Goal: Task Accomplishment & Management: Use online tool/utility

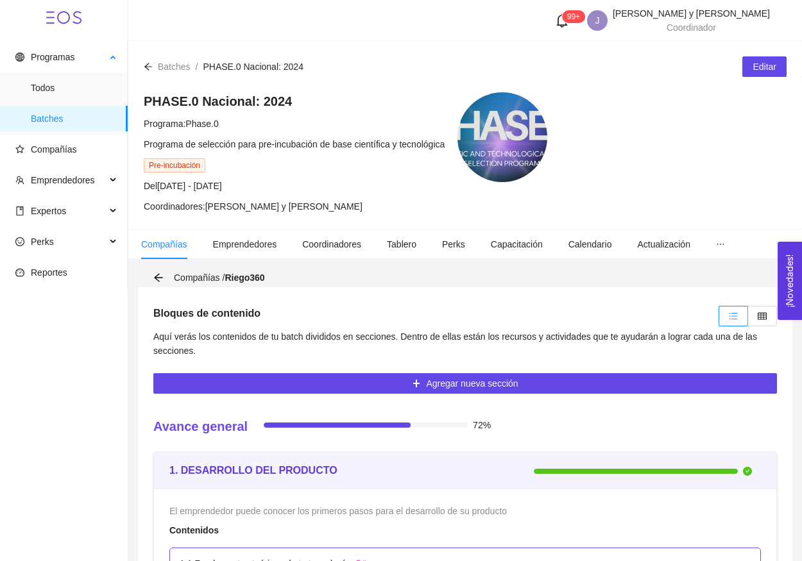
click at [54, 122] on span "Batches" at bounding box center [74, 119] width 87 height 26
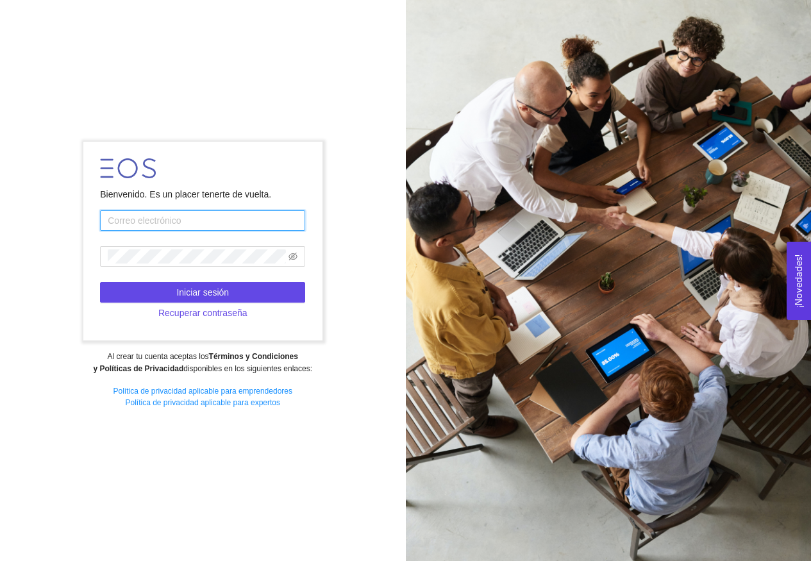
type input "[EMAIL_ADDRESS][DOMAIN_NAME]"
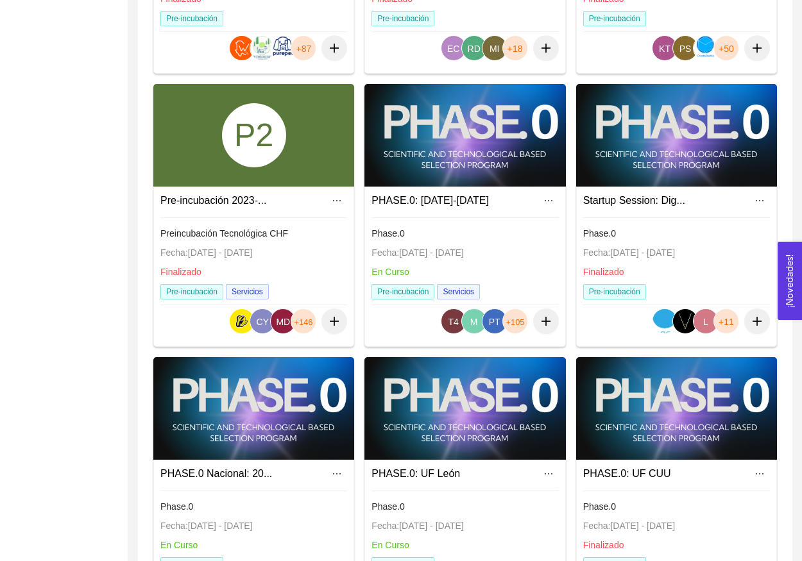
scroll to position [337, 0]
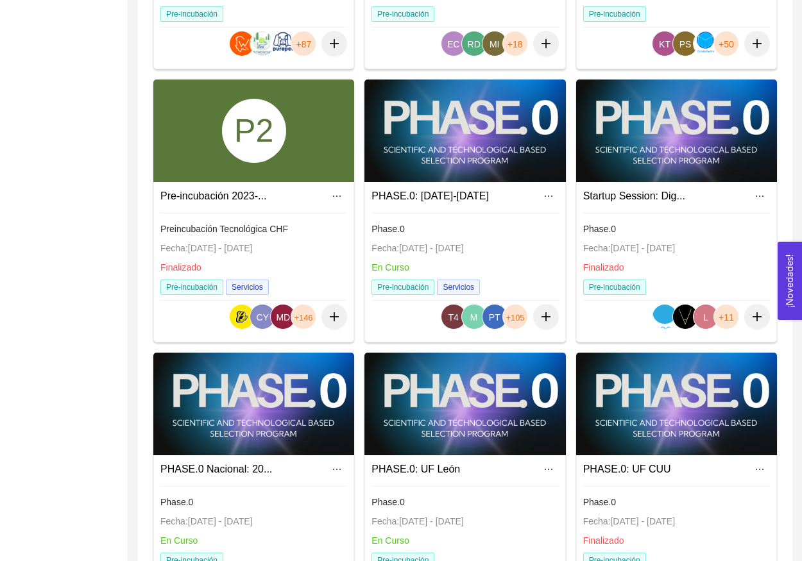
click at [250, 407] on div at bounding box center [253, 404] width 201 height 103
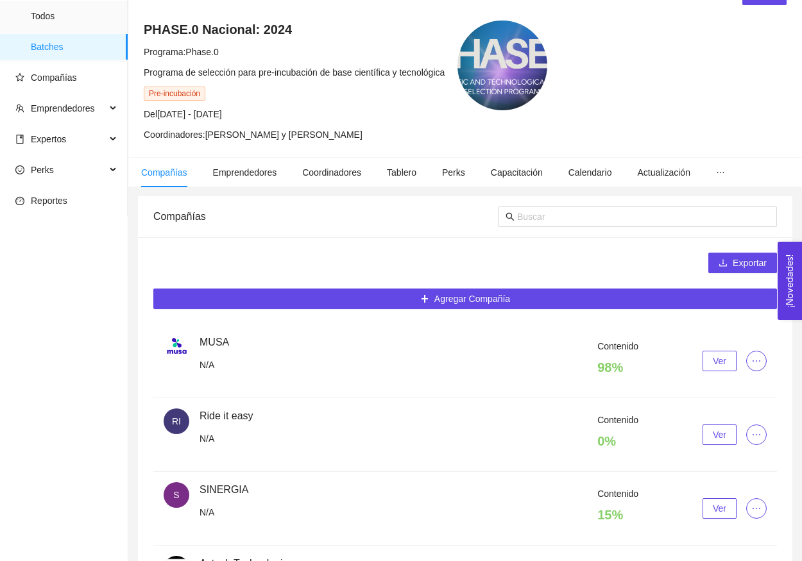
scroll to position [185, 0]
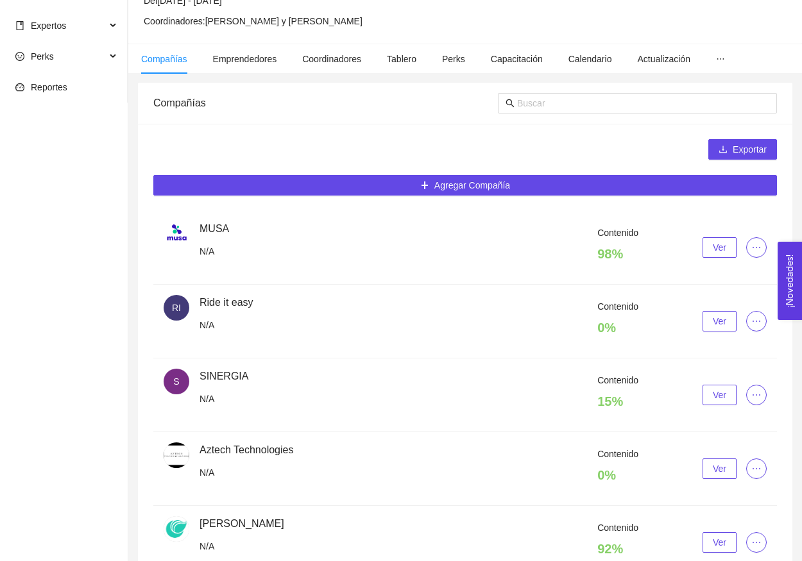
click at [711, 325] on button "Ver" at bounding box center [719, 321] width 34 height 21
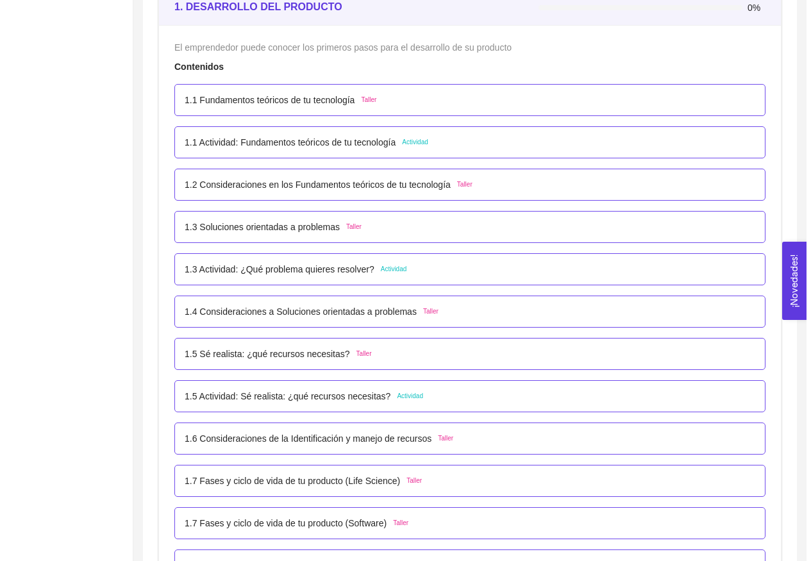
scroll to position [418, 0]
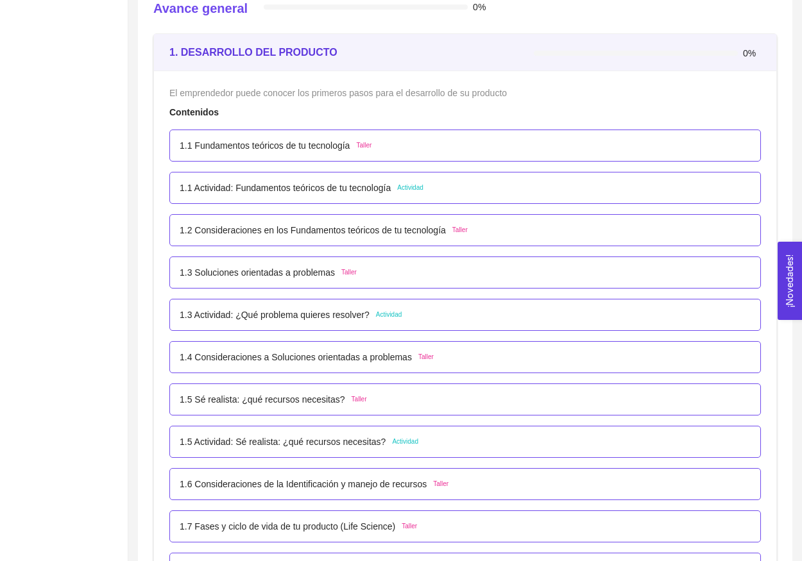
click at [300, 148] on p "1.1 Fundamentos teóricos de tu tecnología" at bounding box center [265, 146] width 170 height 14
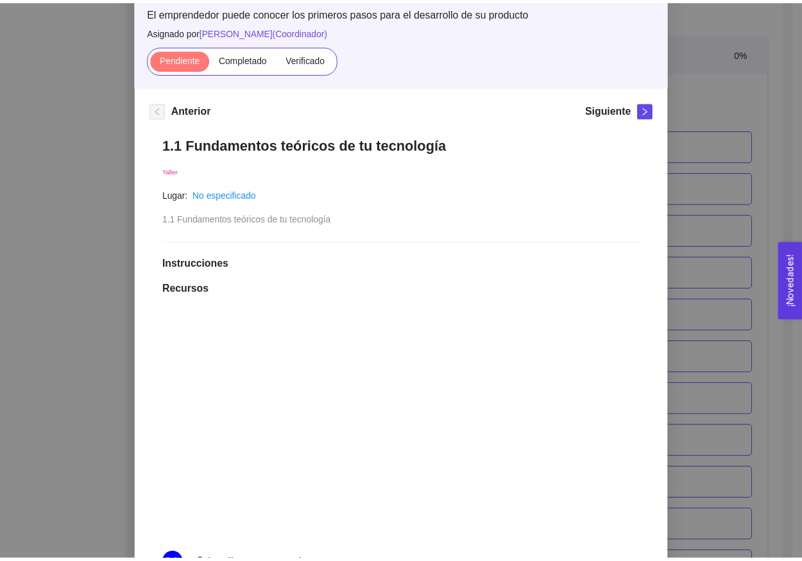
scroll to position [18, 0]
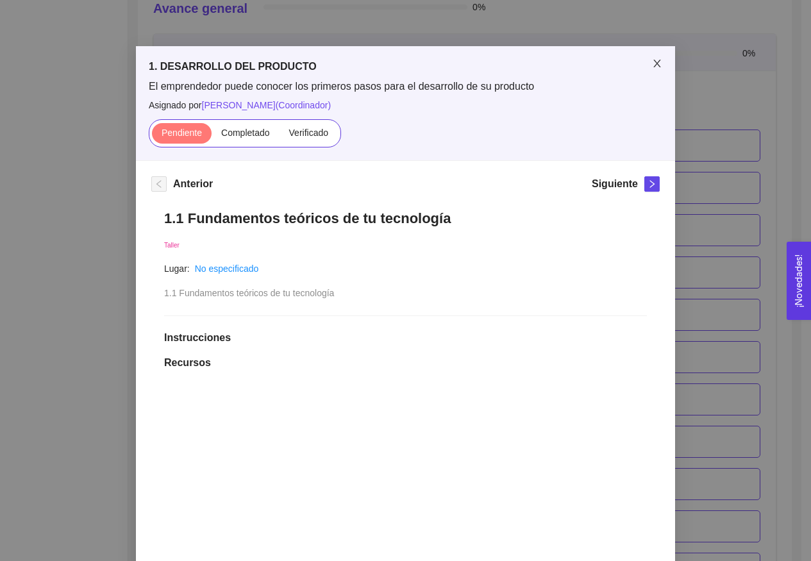
click at [650, 69] on span "Close" at bounding box center [658, 64] width 36 height 36
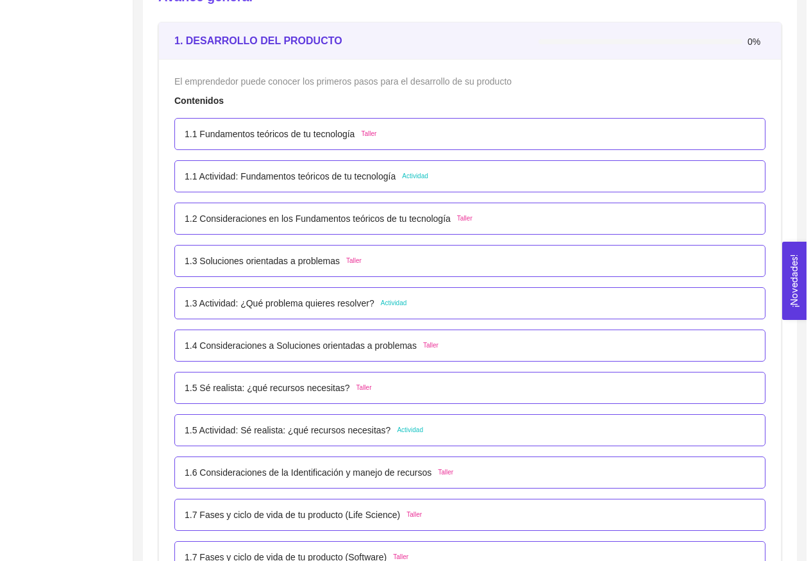
scroll to position [436, 0]
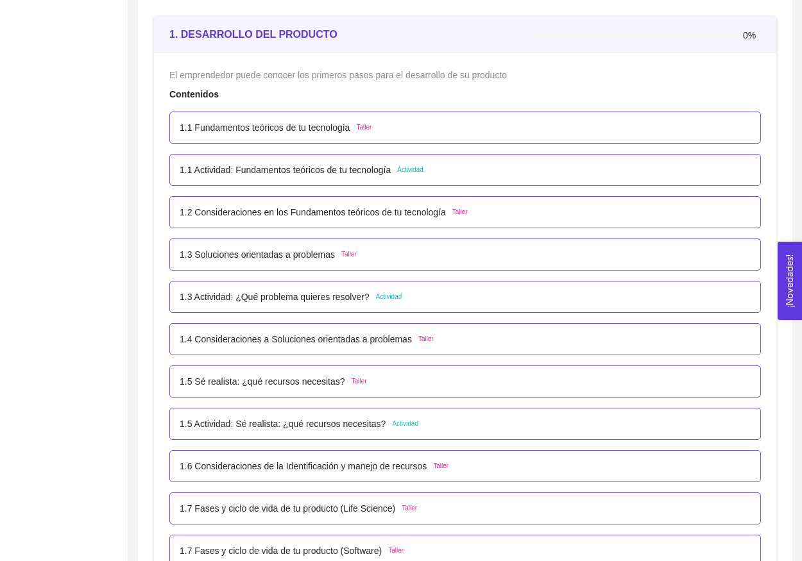
click at [329, 173] on p "1.1 Actividad: Fundamentos teóricos de tu tecnología" at bounding box center [285, 170] width 211 height 14
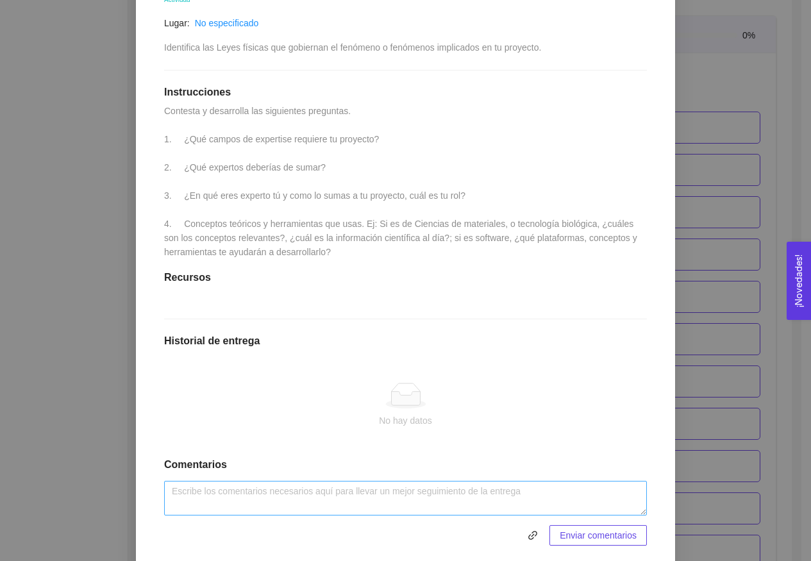
scroll to position [288, 0]
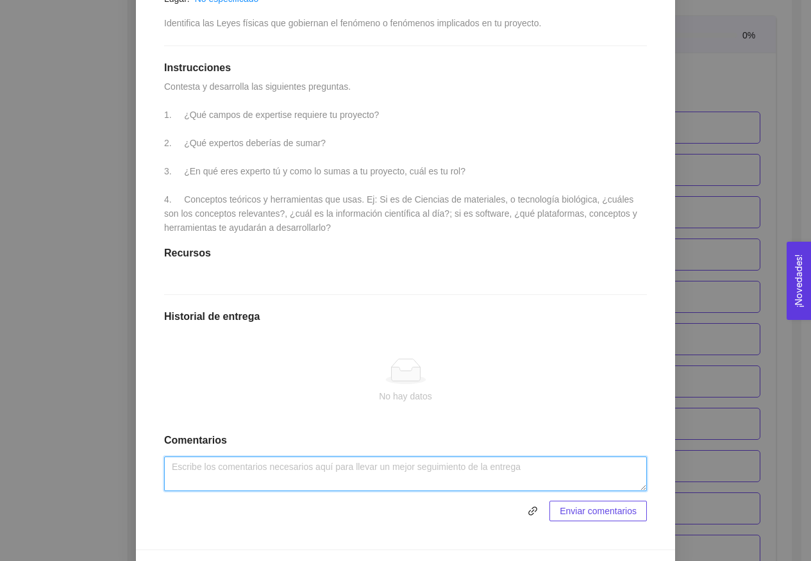
click at [226, 484] on textarea at bounding box center [405, 474] width 483 height 35
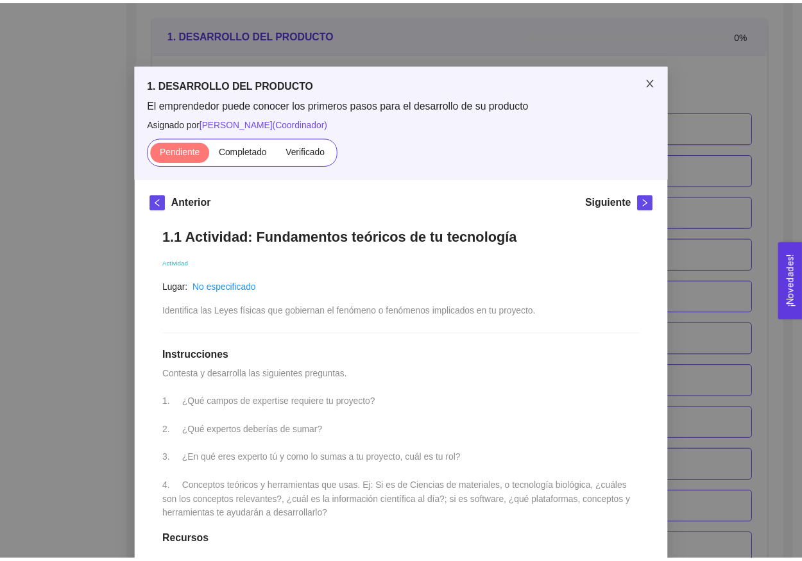
scroll to position [0, 0]
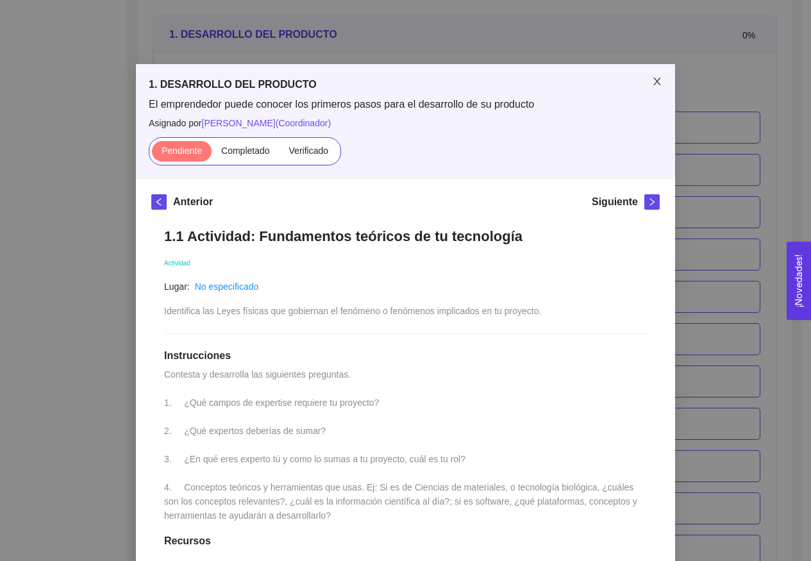
click at [654, 80] on icon "close" at bounding box center [657, 82] width 7 height 8
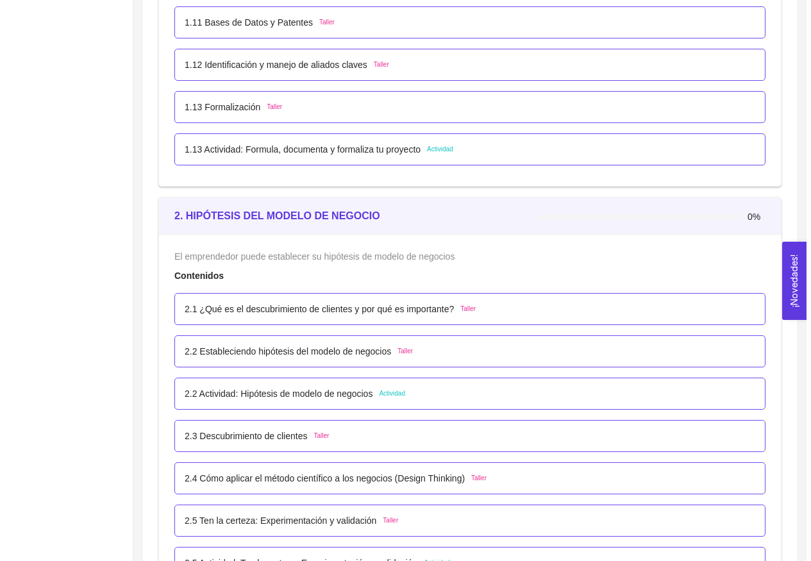
scroll to position [1311, 0]
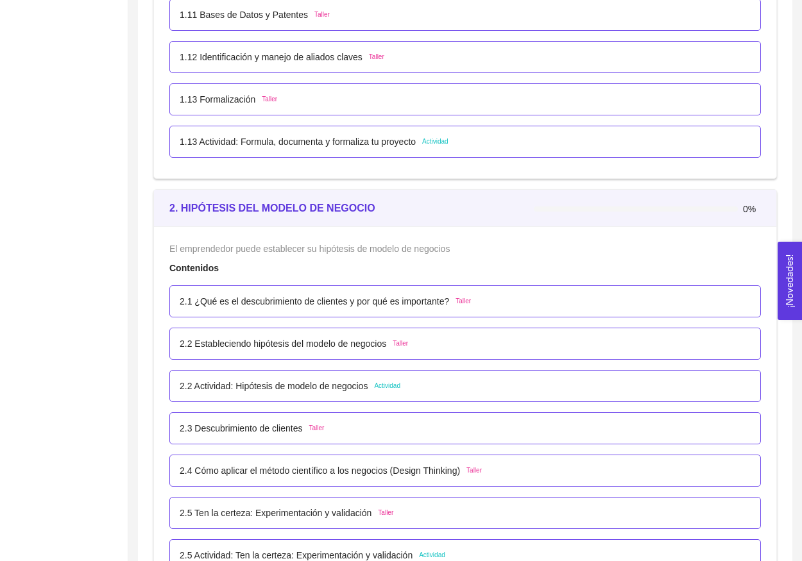
click at [340, 384] on p "2.2 Actividad: Hipótesis de modelo de negocios" at bounding box center [274, 386] width 188 height 14
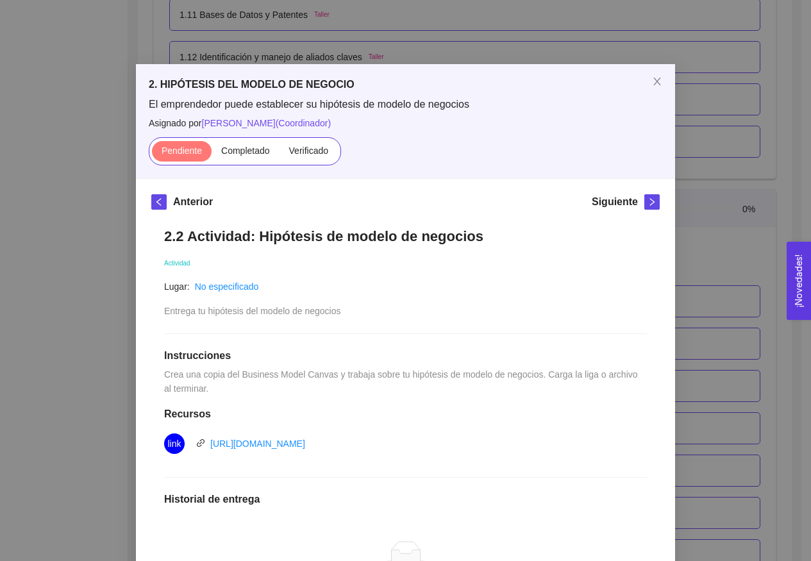
scroll to position [0, 0]
drag, startPoint x: 649, startPoint y: 85, endPoint x: 631, endPoint y: 369, distance: 284.7
click at [652, 85] on icon "close" at bounding box center [657, 81] width 10 height 10
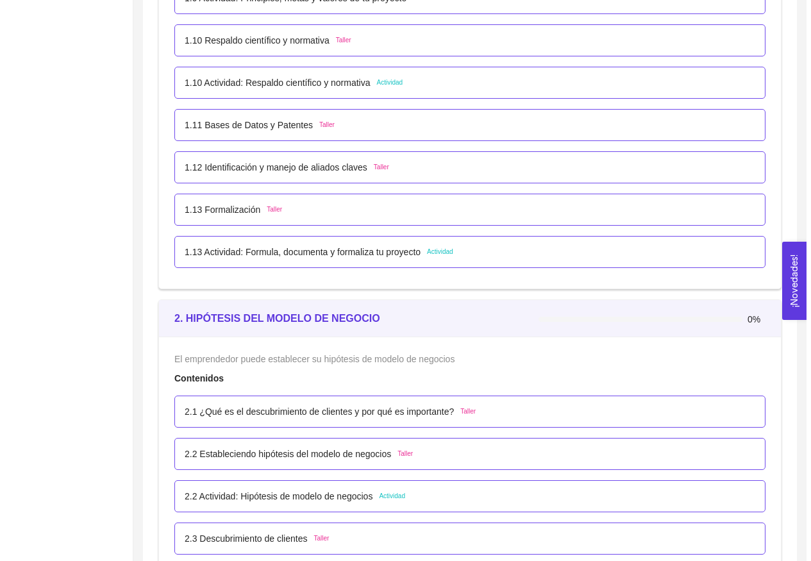
scroll to position [1160, 0]
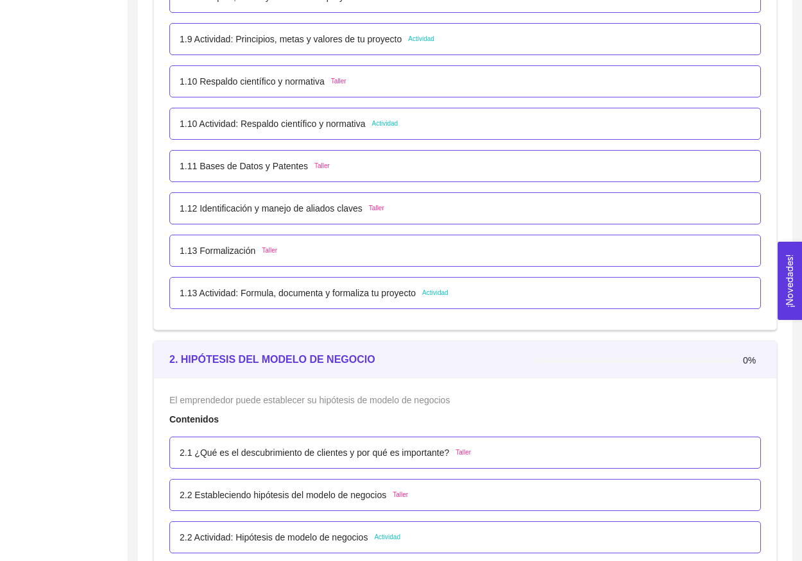
click at [412, 296] on p "1.13 Actividad: Formula, documenta y formaliza tu proyecto" at bounding box center [298, 293] width 236 height 14
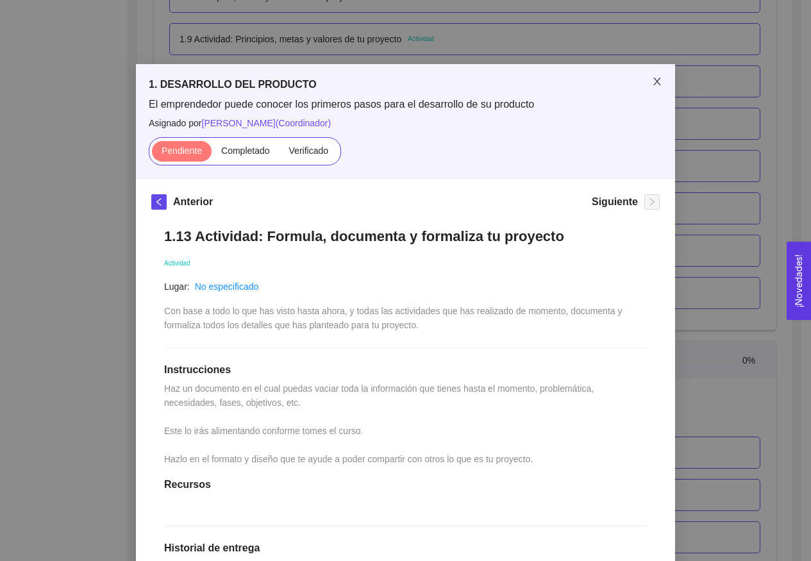
scroll to position [0, 0]
click at [659, 83] on span "Close" at bounding box center [658, 82] width 36 height 36
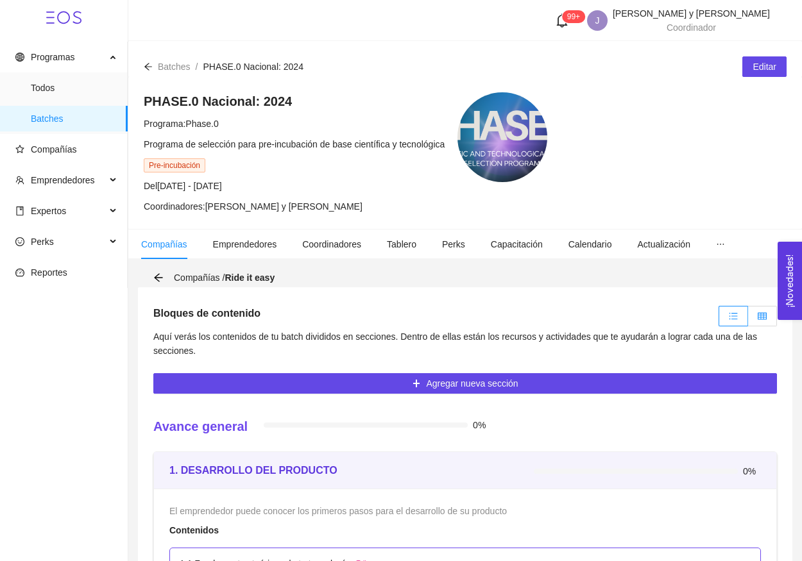
click at [765, 319] on icon "table" at bounding box center [762, 316] width 9 height 9
click at [748, 319] on input "radio" at bounding box center [748, 319] width 0 height 0
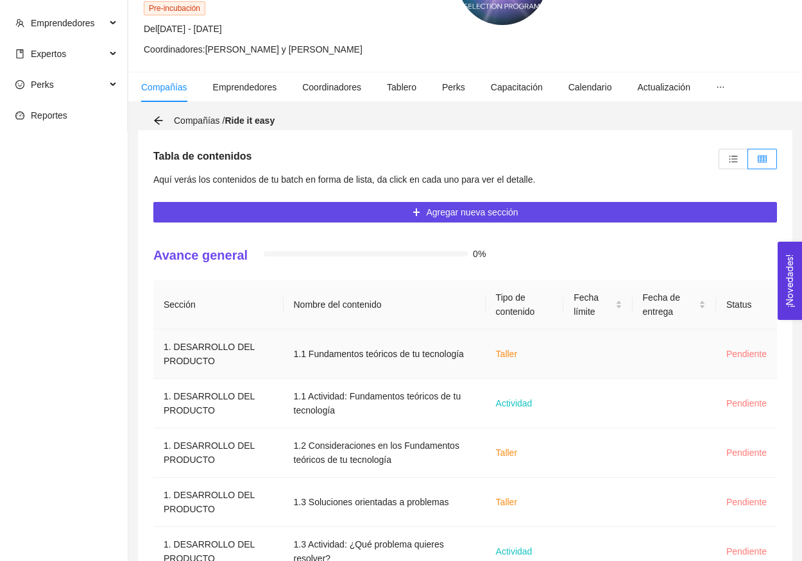
scroll to position [44, 0]
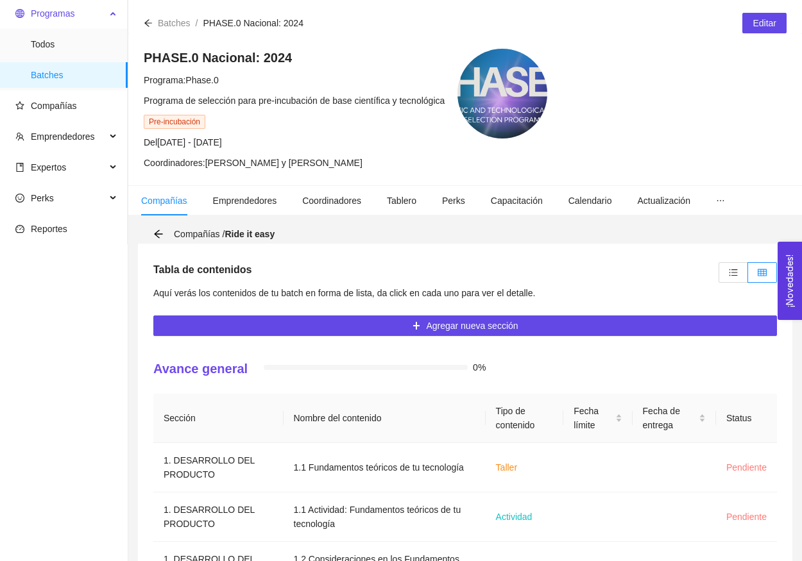
click at [71, 15] on span "Programas" at bounding box center [53, 13] width 44 height 10
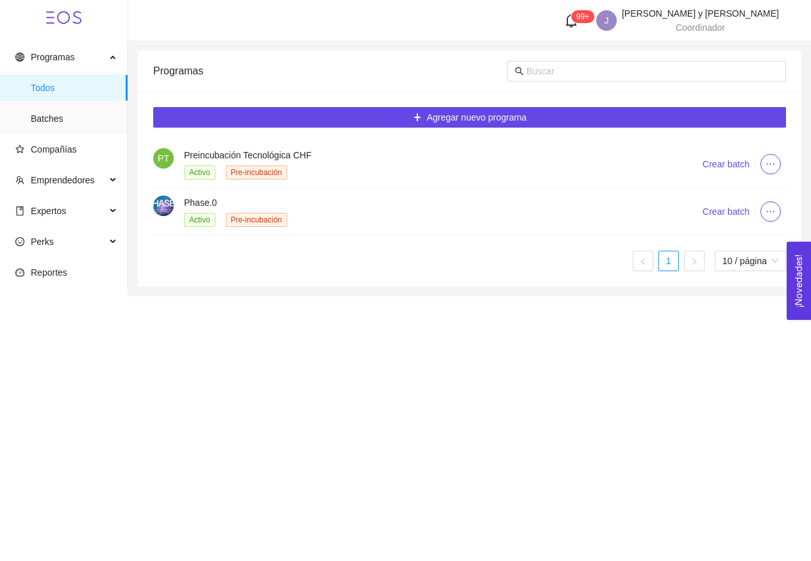
click at [266, 198] on h4 "Phase.0" at bounding box center [428, 203] width 488 height 14
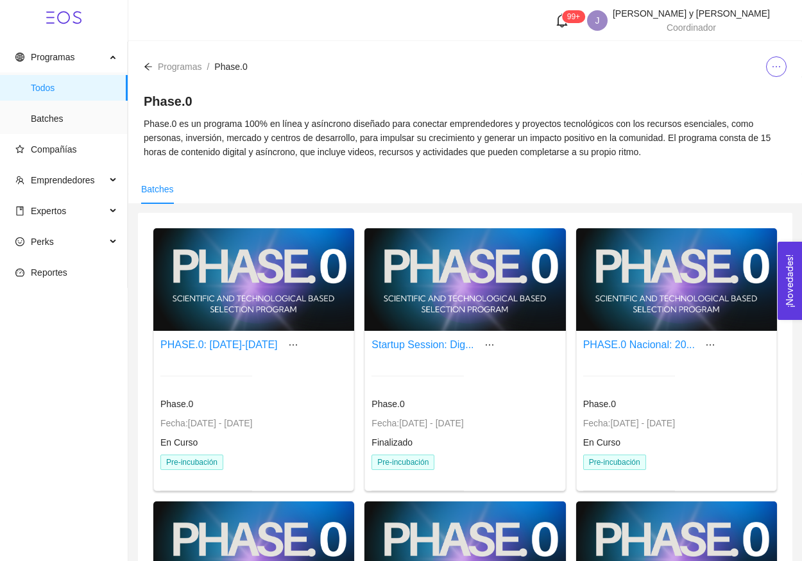
scroll to position [36, 0]
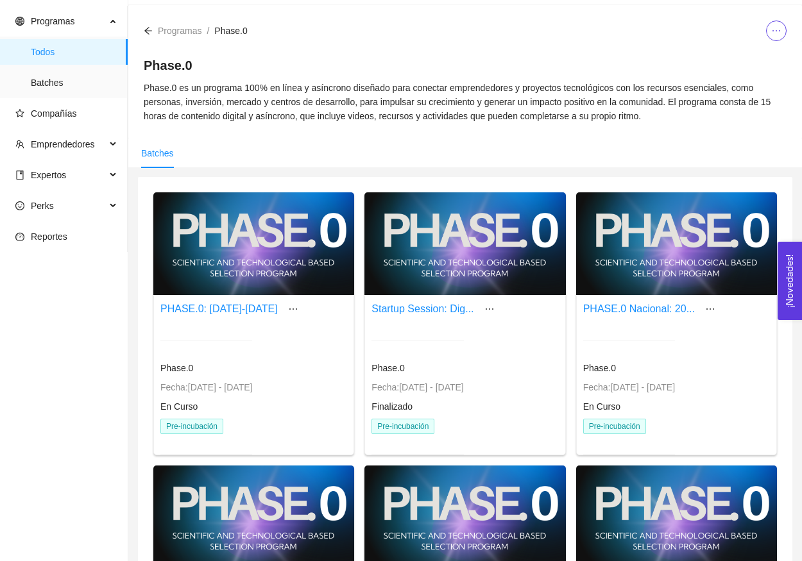
click at [646, 279] on div at bounding box center [676, 243] width 201 height 103
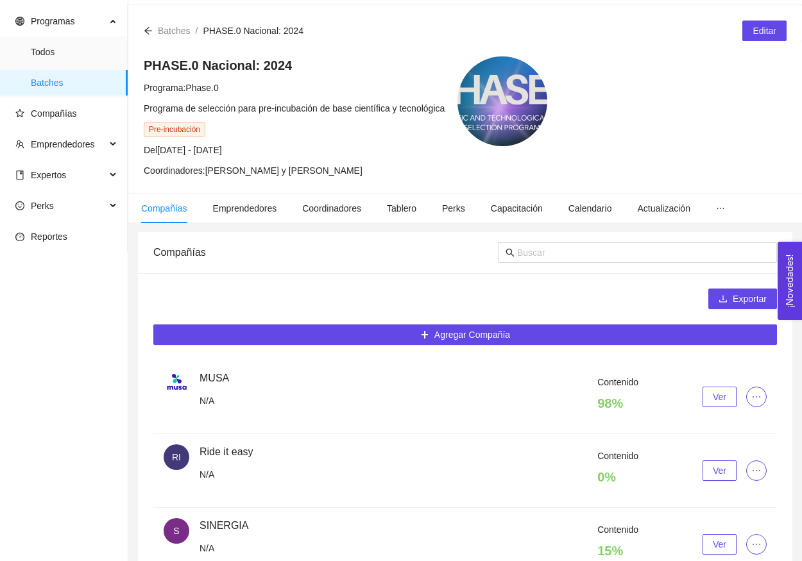
click at [520, 295] on div "Exportar" at bounding box center [465, 299] width 624 height 21
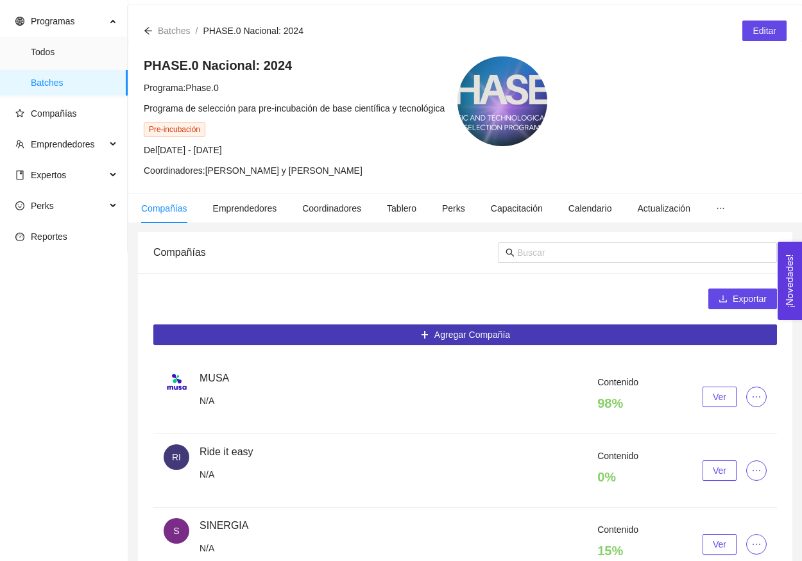
click at [507, 337] on span "Agregar Compañía" at bounding box center [472, 335] width 76 height 14
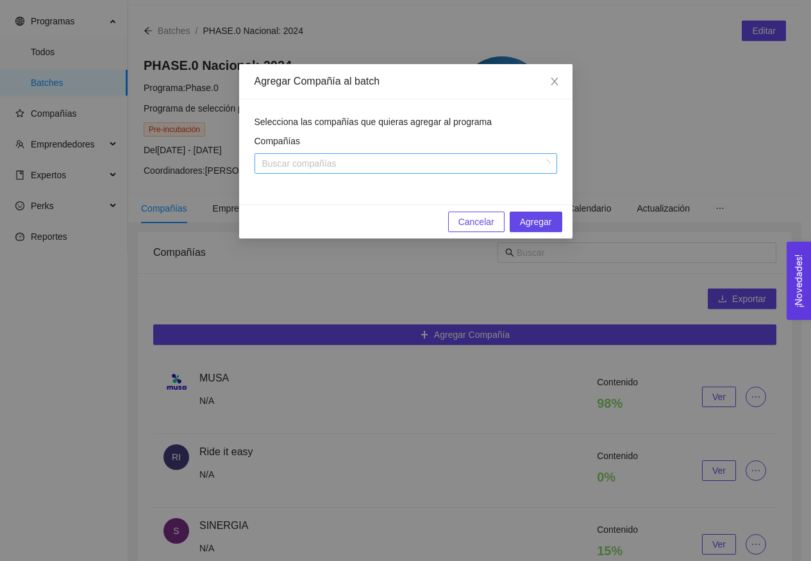
click at [395, 171] on div at bounding box center [400, 163] width 284 height 15
type input "aqua"
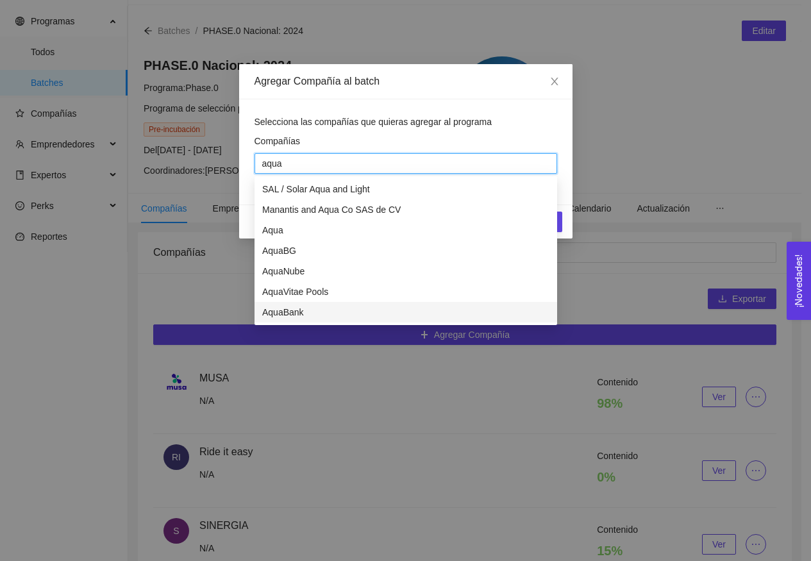
click at [292, 314] on div "AquaBank" at bounding box center [405, 312] width 287 height 14
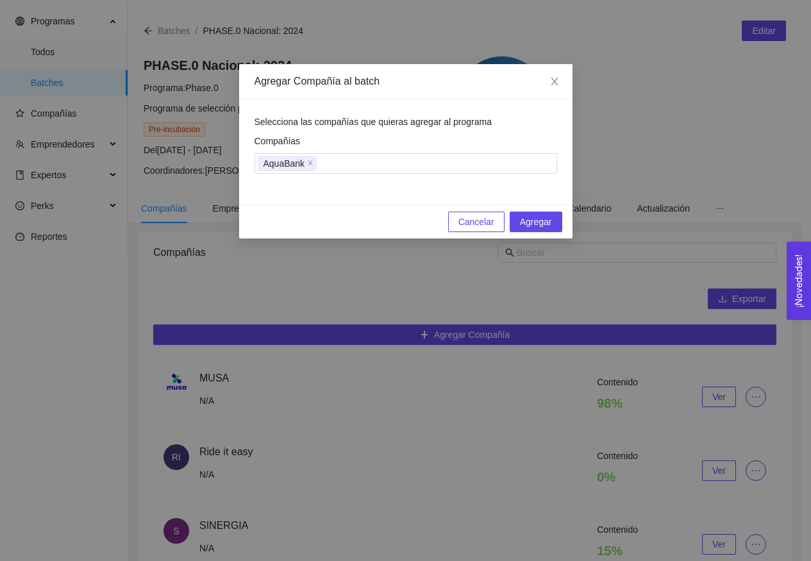
click at [418, 123] on span "Selecciona las compañías que quieras agregar al programa" at bounding box center [373, 122] width 237 height 10
click at [540, 226] on span "Agregar" at bounding box center [536, 222] width 32 height 14
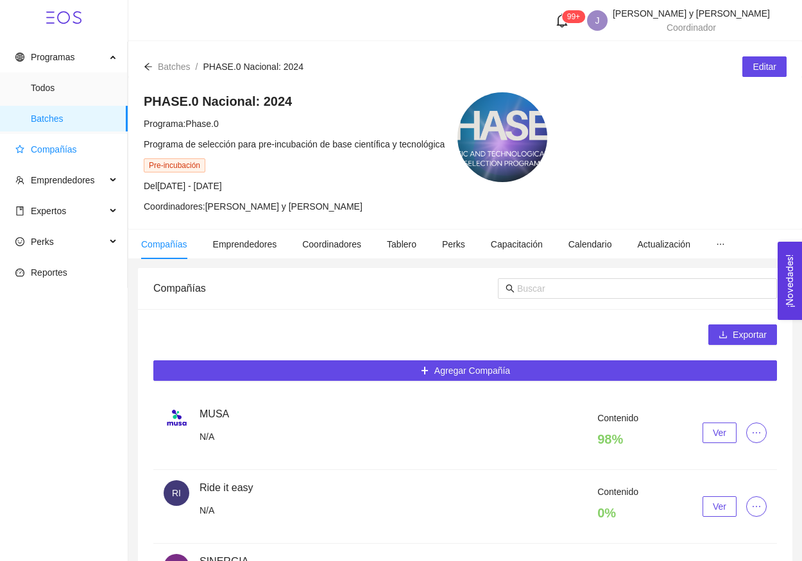
click at [69, 154] on span "Compañías" at bounding box center [54, 149] width 46 height 10
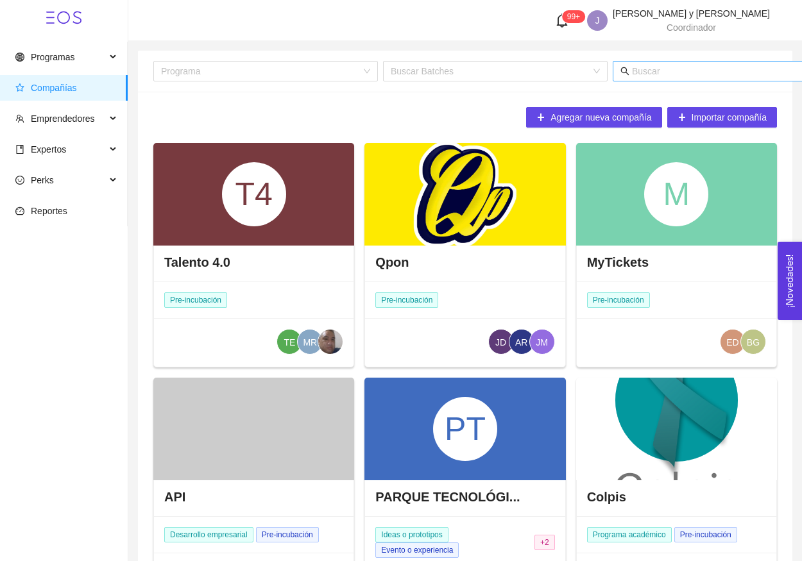
click at [674, 75] on input "text" at bounding box center [758, 71] width 252 height 14
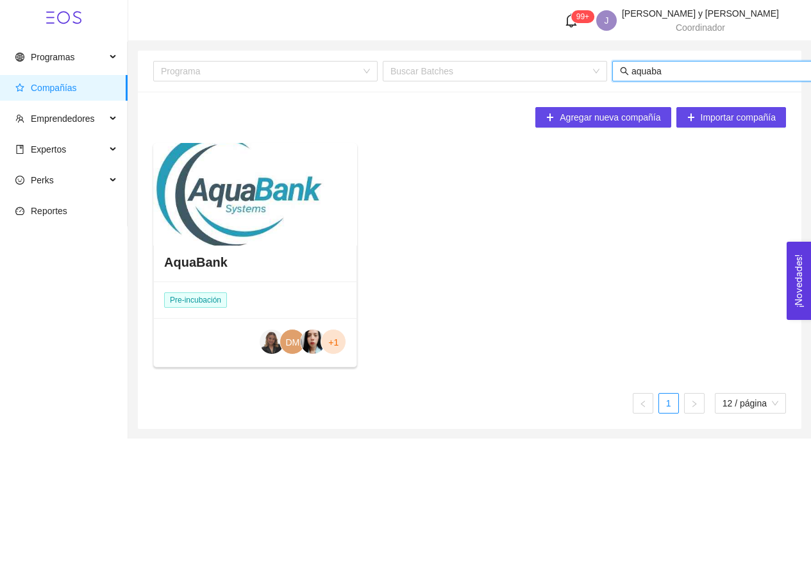
type input "aquaba"
click at [282, 266] on div "AquaBank" at bounding box center [255, 262] width 203 height 38
click at [264, 208] on div at bounding box center [255, 194] width 204 height 103
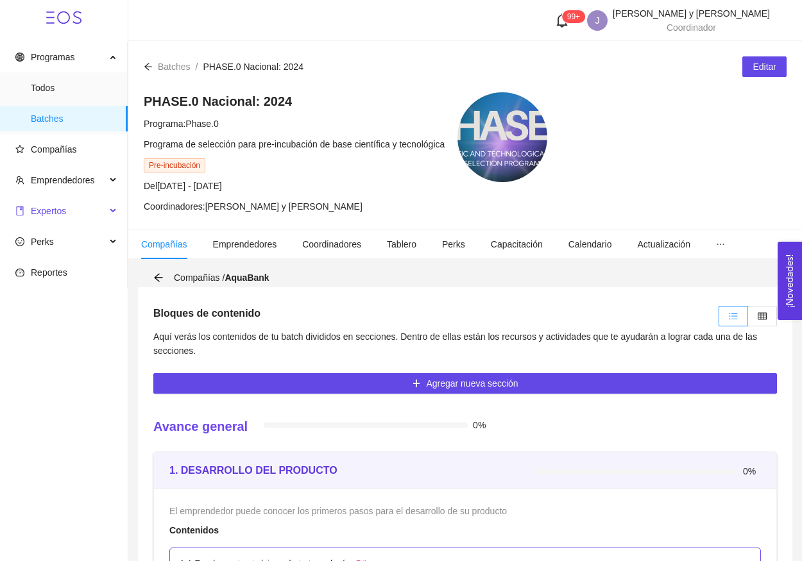
click at [70, 211] on span "Expertos" at bounding box center [60, 211] width 90 height 26
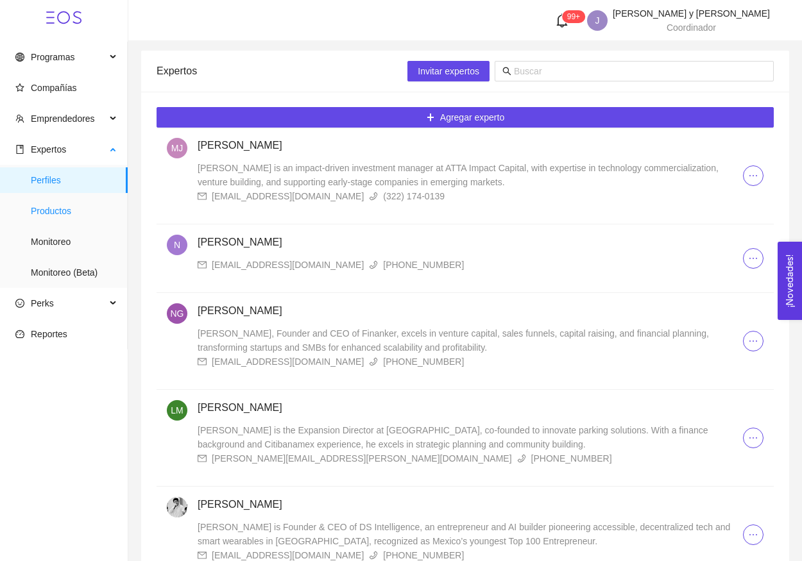
click at [71, 207] on span "Productos" at bounding box center [74, 211] width 87 height 26
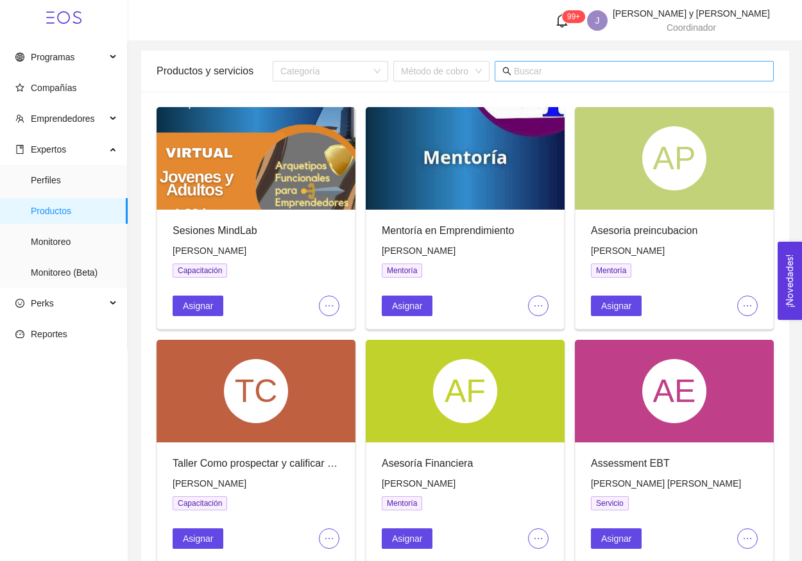
click at [606, 72] on input "text" at bounding box center [640, 71] width 252 height 14
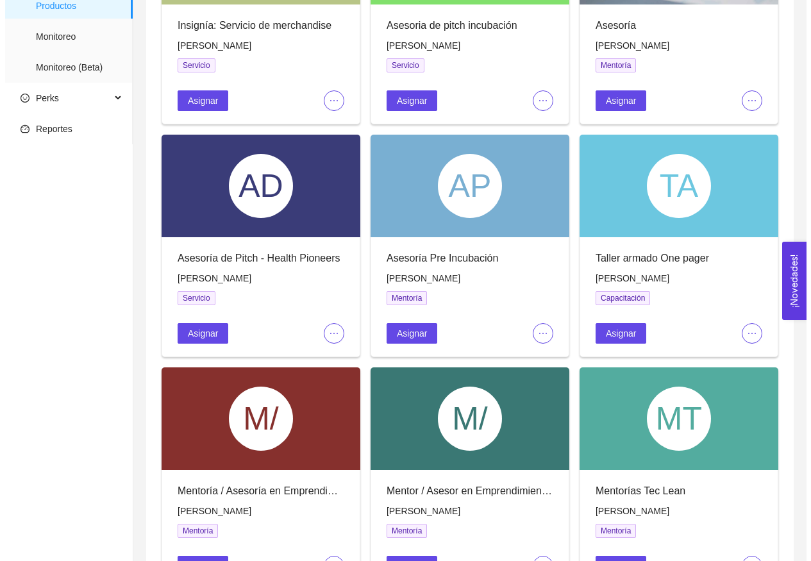
scroll to position [207, 0]
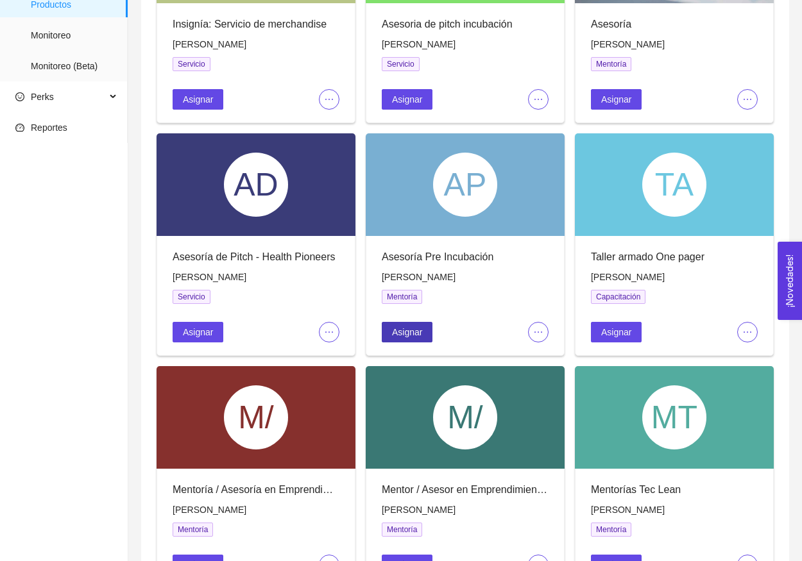
type input "[PERSON_NAME]"
click at [416, 338] on span "Asignar" at bounding box center [407, 332] width 30 height 14
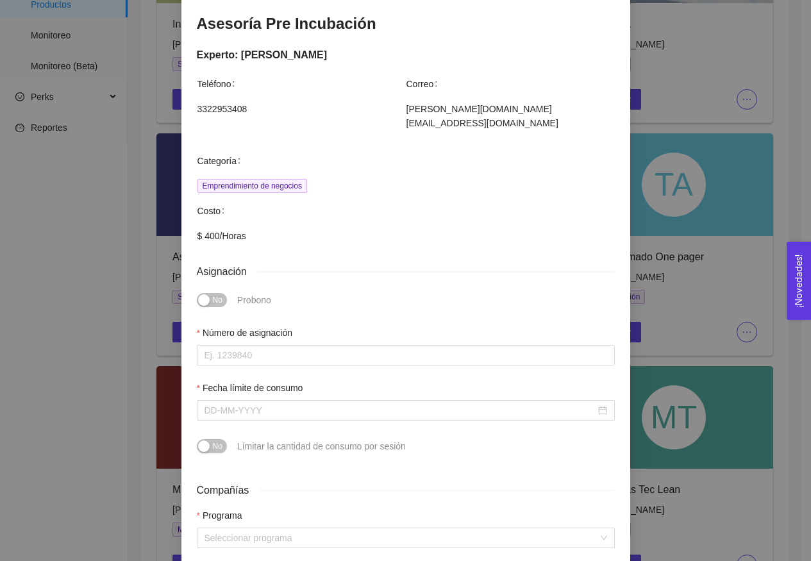
scroll to position [156, 0]
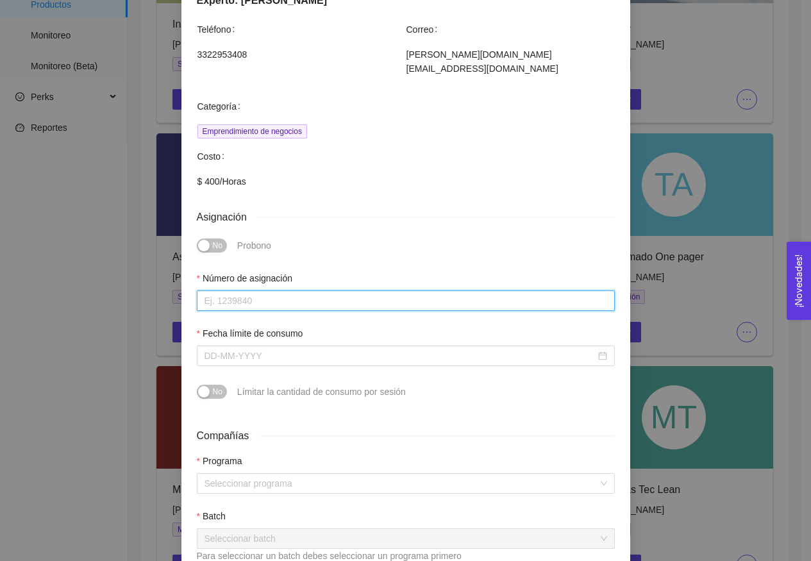
click at [335, 293] on input "Número de asignación" at bounding box center [406, 301] width 418 height 21
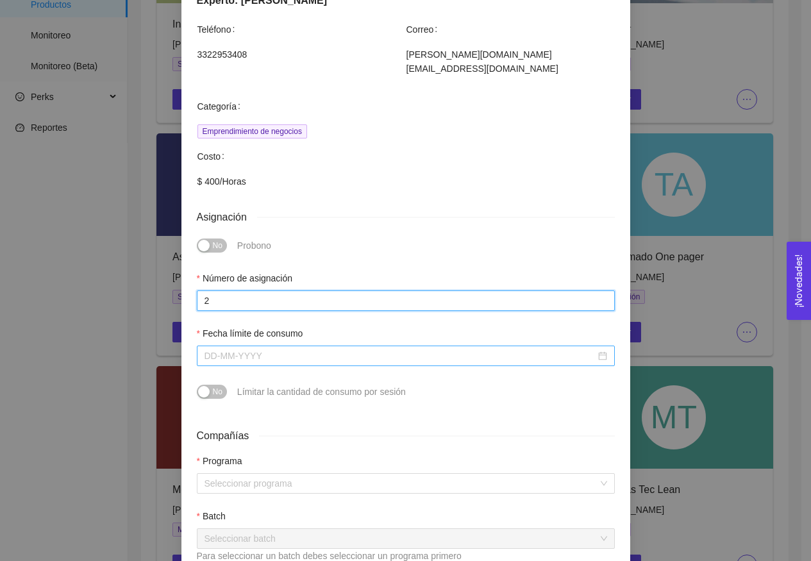
type input "2"
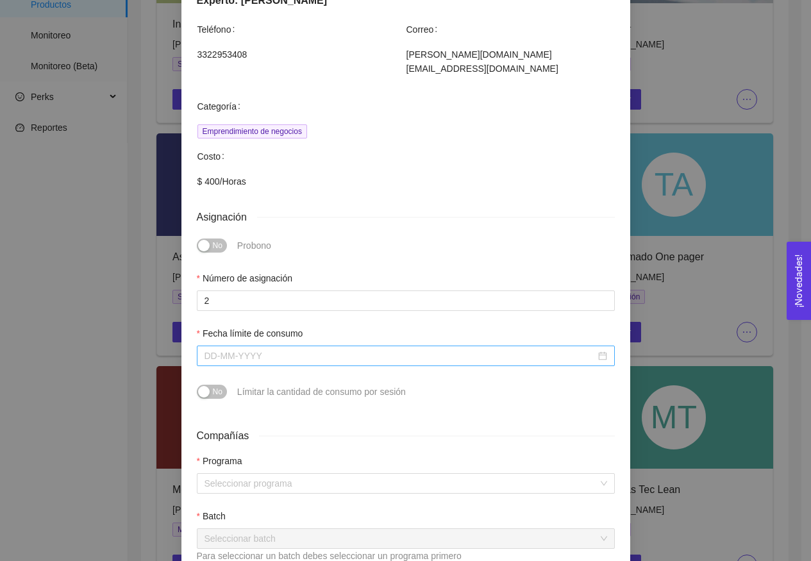
click at [324, 349] on input "Fecha límite de consumo" at bounding box center [400, 356] width 391 height 14
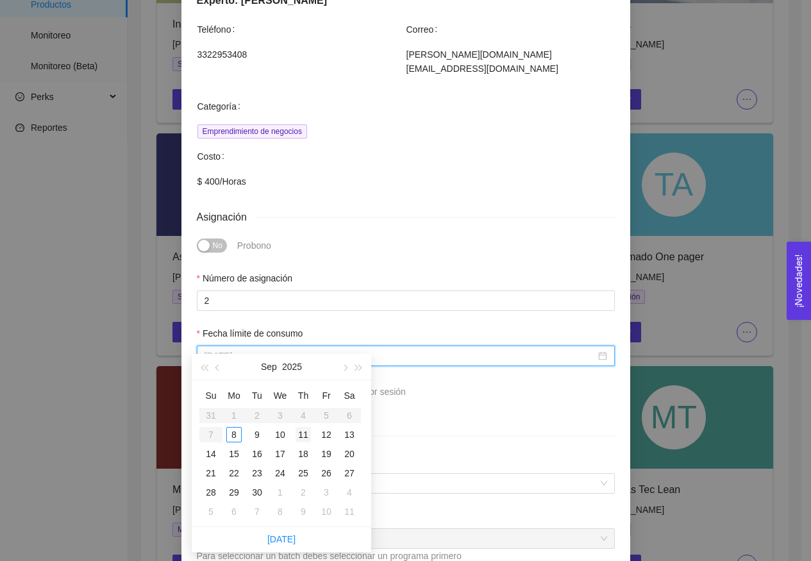
type input "[DATE]"
click at [341, 369] on button "button" at bounding box center [344, 367] width 14 height 26
type input "[DATE]"
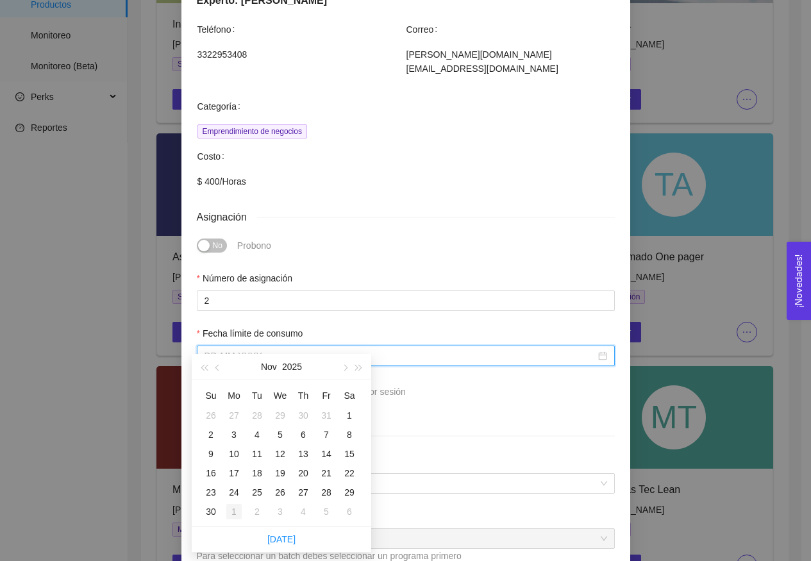
type input "[DATE]"
click at [211, 511] on div "30" at bounding box center [210, 511] width 15 height 15
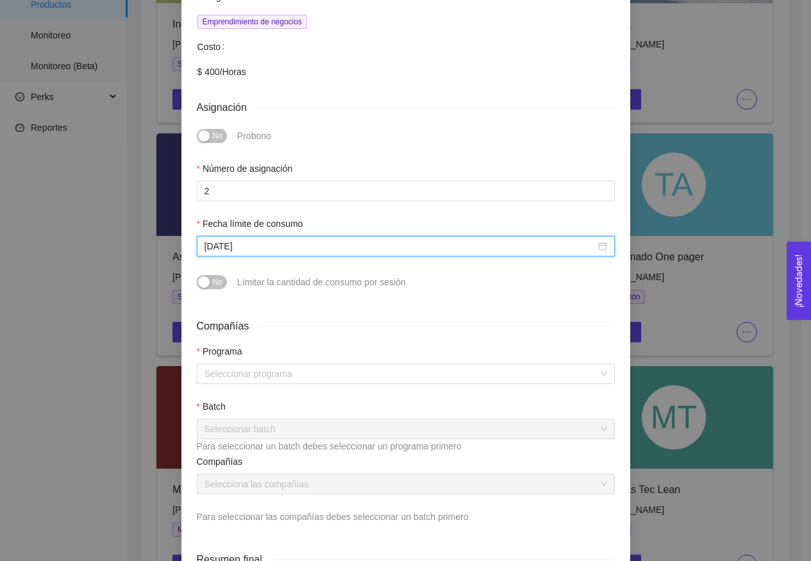
scroll to position [273, 0]
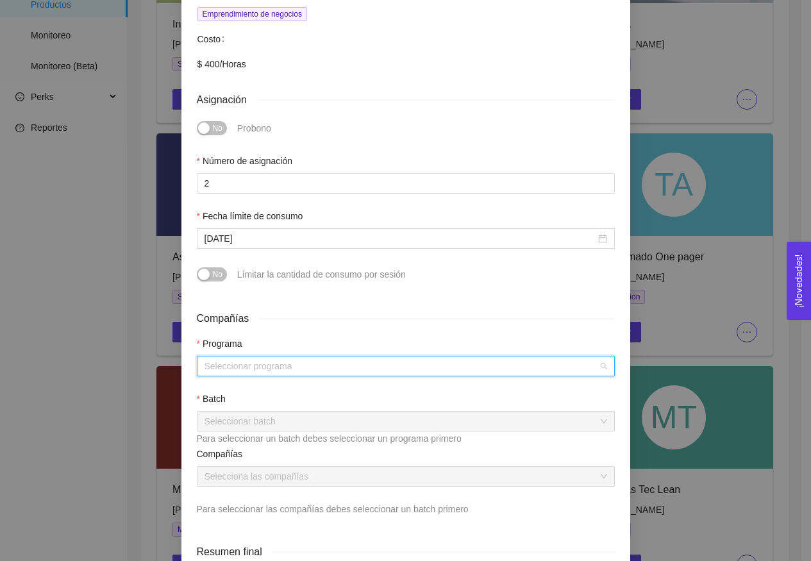
click at [257, 357] on input "search" at bounding box center [402, 366] width 394 height 19
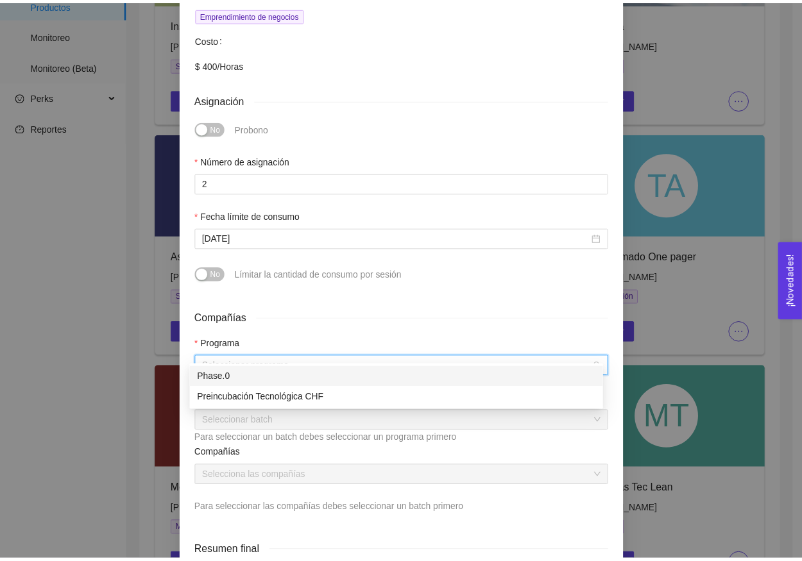
scroll to position [276, 0]
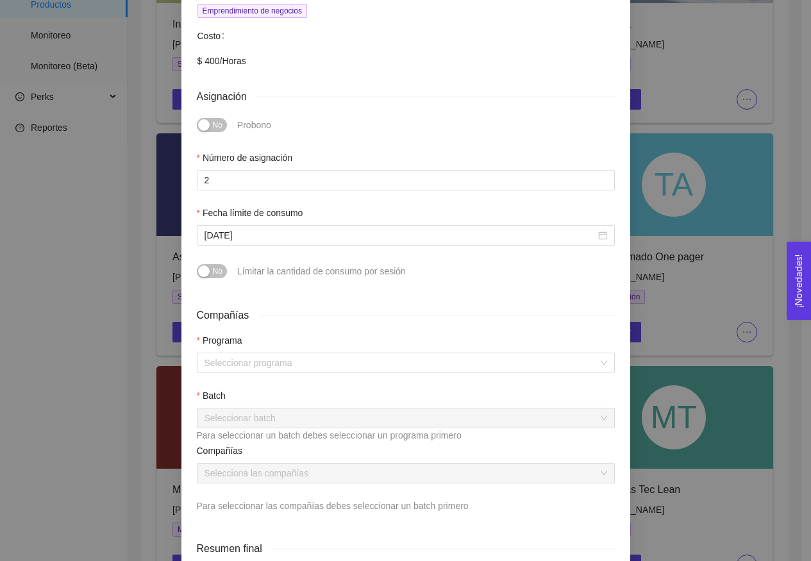
click at [702, 77] on div "Asignación de mentoría Asesoría Pre Incubación Experto: [PERSON_NAME] Teléfono …" at bounding box center [405, 280] width 811 height 561
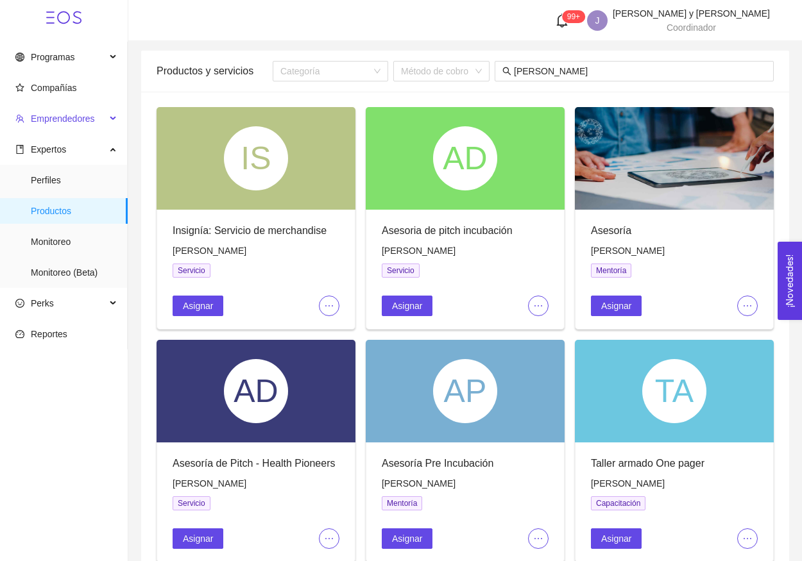
scroll to position [0, 0]
click at [67, 102] on ul "Programas Compañías Emprendedores Expertos Perfiles Productos Monitoreo Monitor…" at bounding box center [64, 196] width 128 height 308
click at [65, 93] on span "Compañías" at bounding box center [54, 88] width 46 height 10
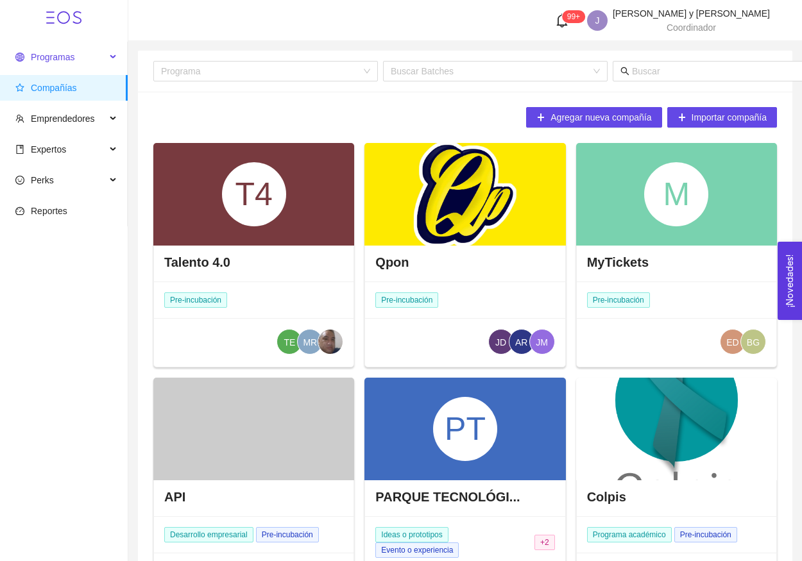
click at [79, 64] on span "Programas" at bounding box center [60, 57] width 90 height 26
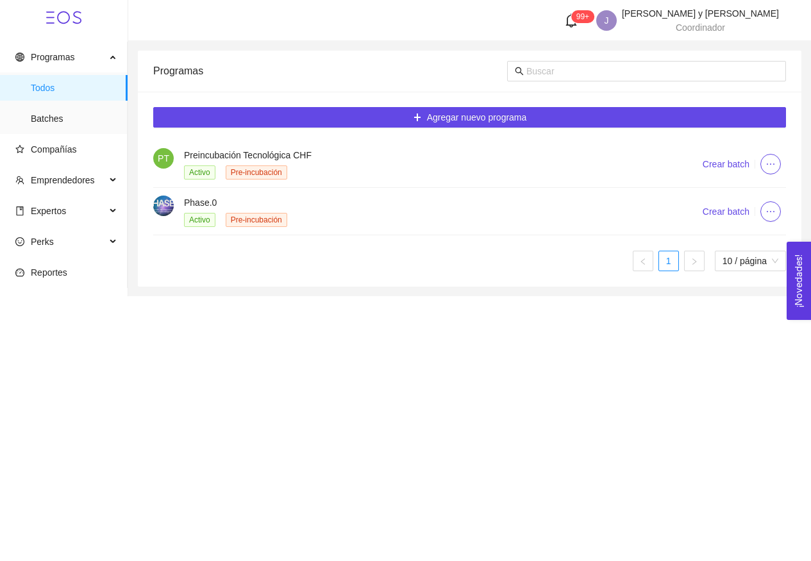
click at [192, 189] on li "Phase.0 Activo Pre-incubación Crear batch" at bounding box center [469, 211] width 633 height 47
click at [192, 201] on h4 "Phase.0" at bounding box center [428, 203] width 488 height 14
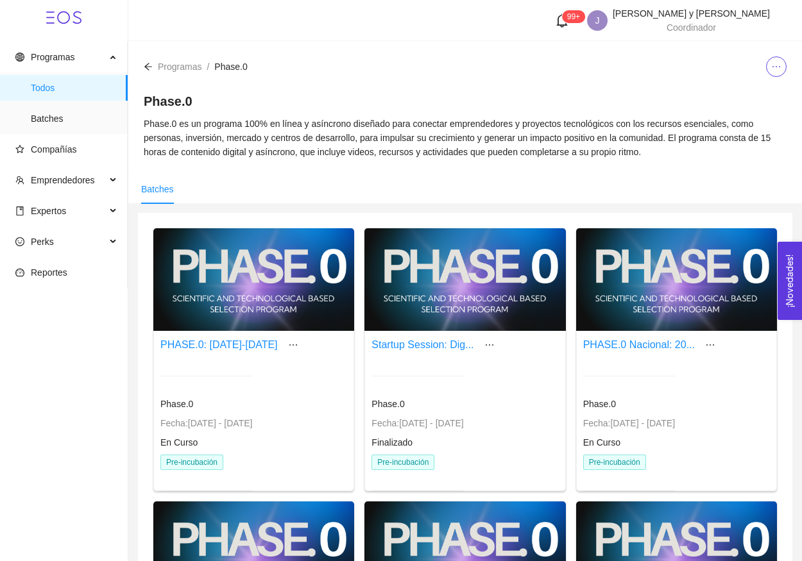
click at [144, 69] on icon "arrow-left" at bounding box center [148, 66] width 9 height 9
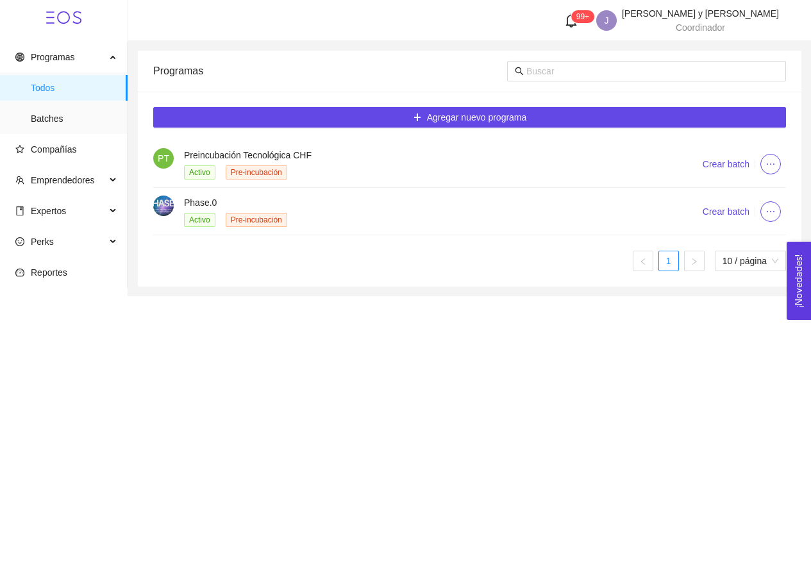
click at [196, 168] on span "Activo" at bounding box center [199, 173] width 31 height 14
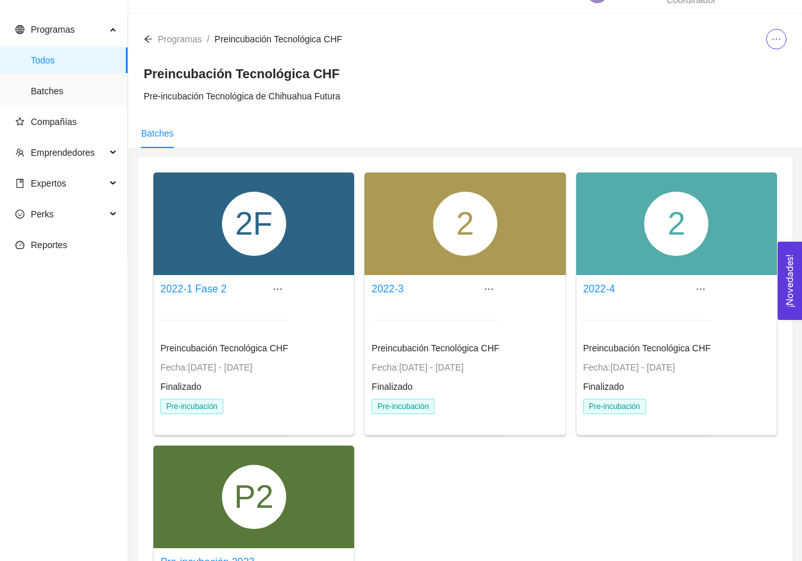
scroll to position [28, 0]
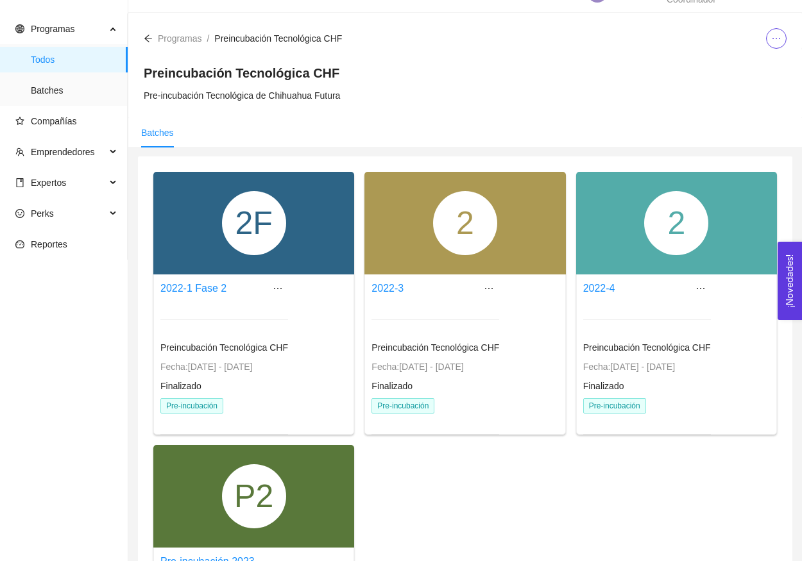
click at [272, 238] on div "2F" at bounding box center [254, 223] width 64 height 64
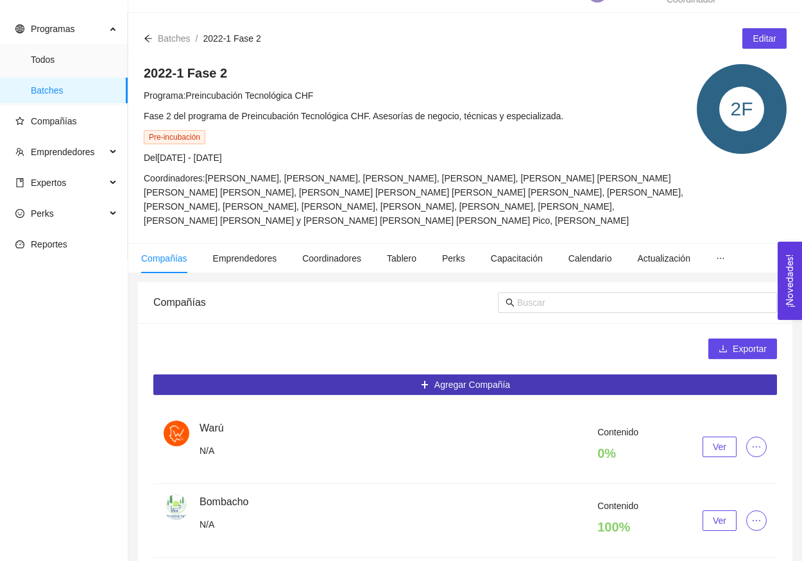
click at [488, 395] on button "Agregar Compañía" at bounding box center [465, 385] width 624 height 21
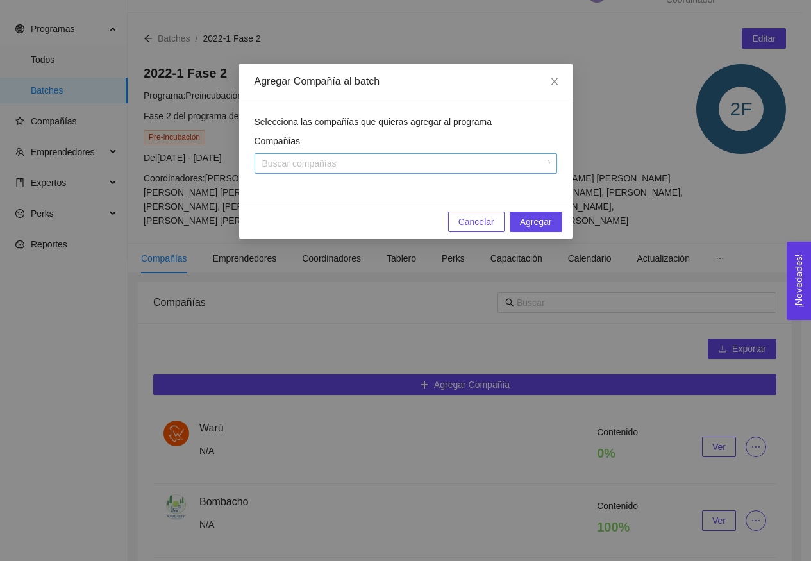
click at [411, 169] on div at bounding box center [400, 163] width 284 height 15
type input "senda"
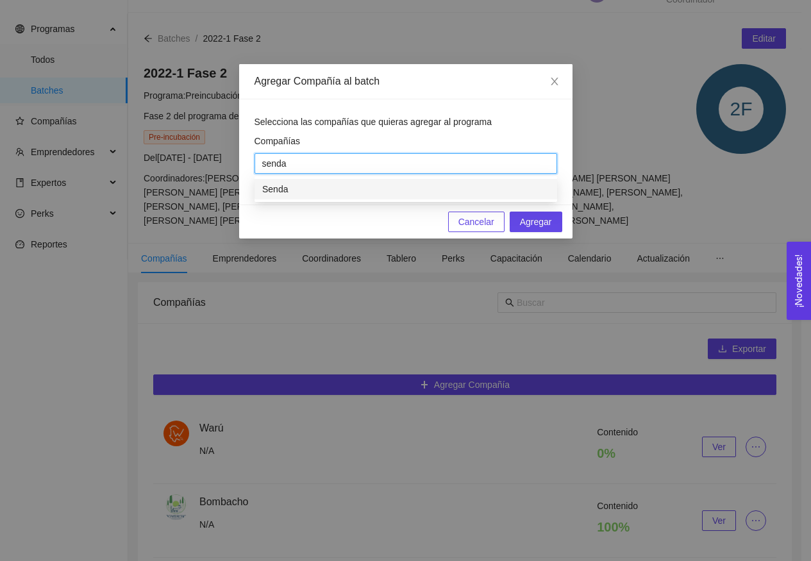
click at [361, 193] on div "Senda" at bounding box center [405, 189] width 287 height 14
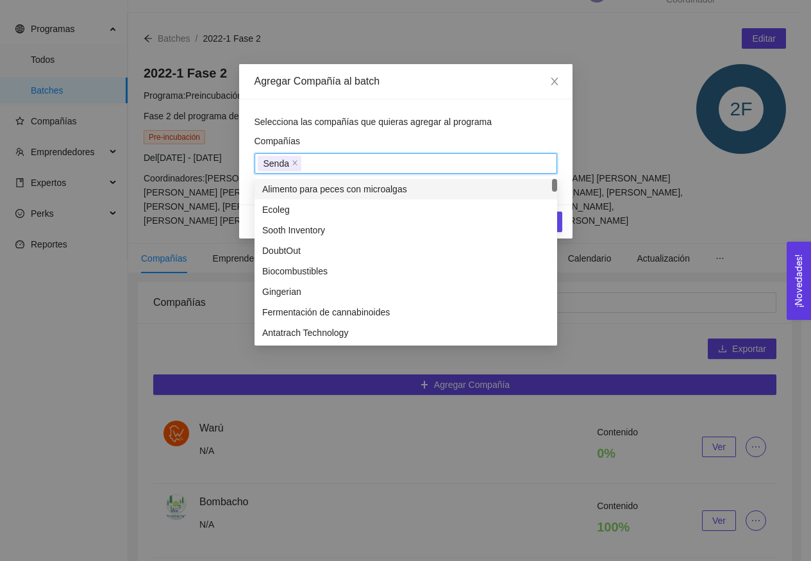
click at [466, 133] on div "Selecciona las compañías que quieras agregar al programa Compañías Senda" at bounding box center [406, 152] width 303 height 74
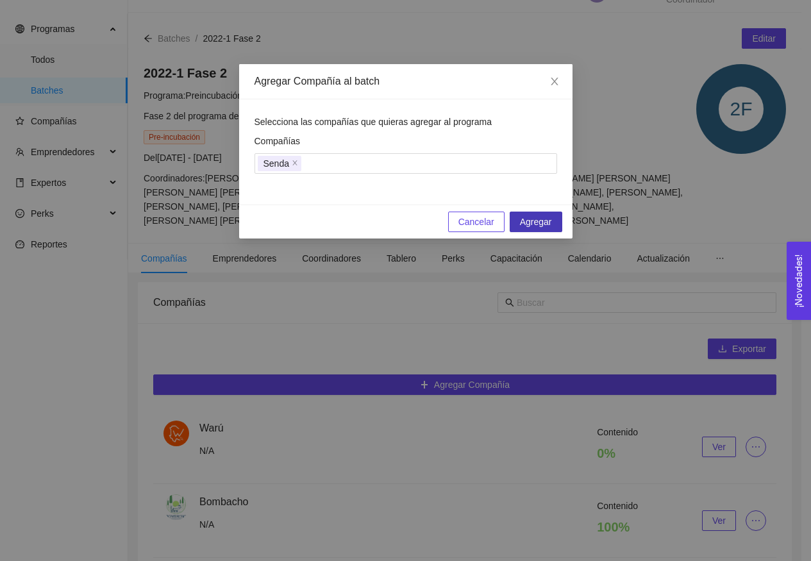
click at [527, 216] on span "Agregar" at bounding box center [536, 222] width 32 height 14
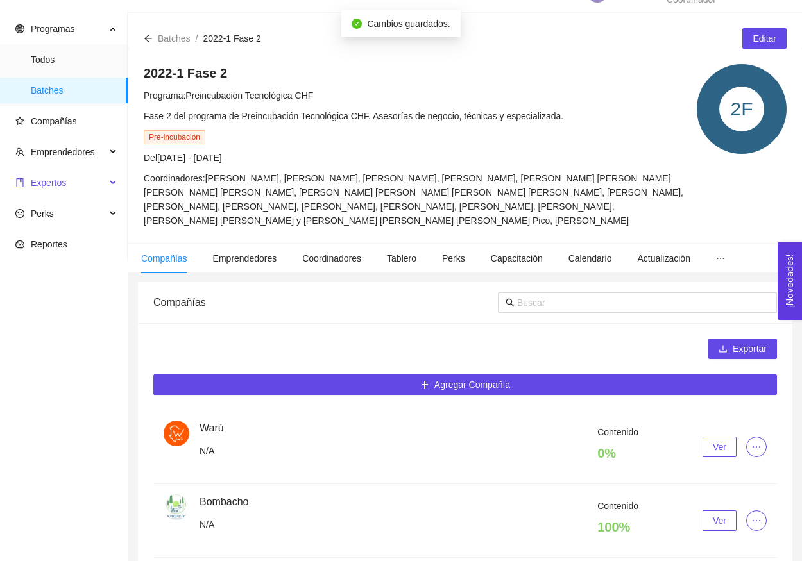
click at [65, 178] on span "Expertos" at bounding box center [48, 183] width 35 height 10
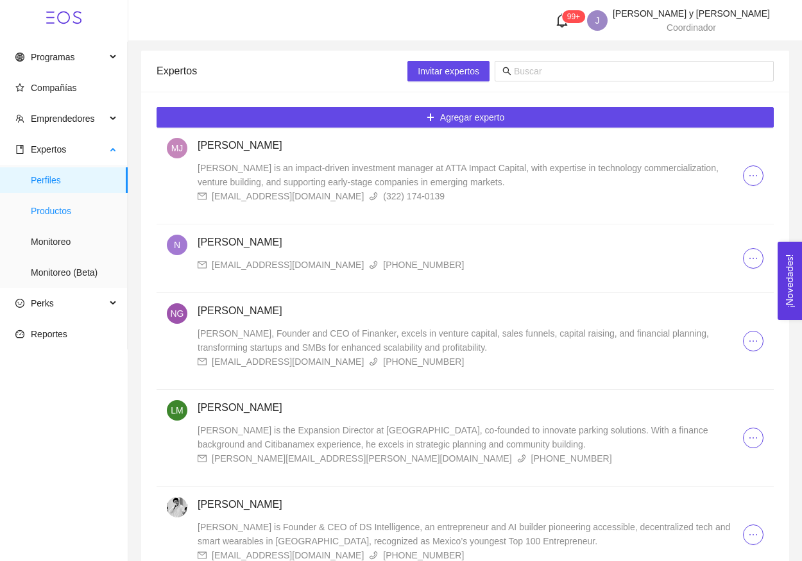
click at [80, 210] on span "Productos" at bounding box center [74, 211] width 87 height 26
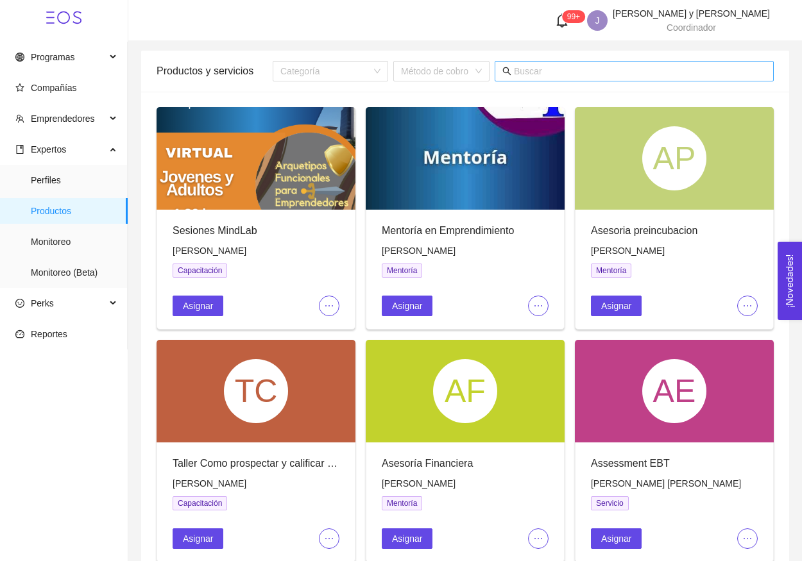
click at [565, 78] on span at bounding box center [634, 71] width 279 height 21
click at [559, 71] on input "text" at bounding box center [640, 71] width 252 height 14
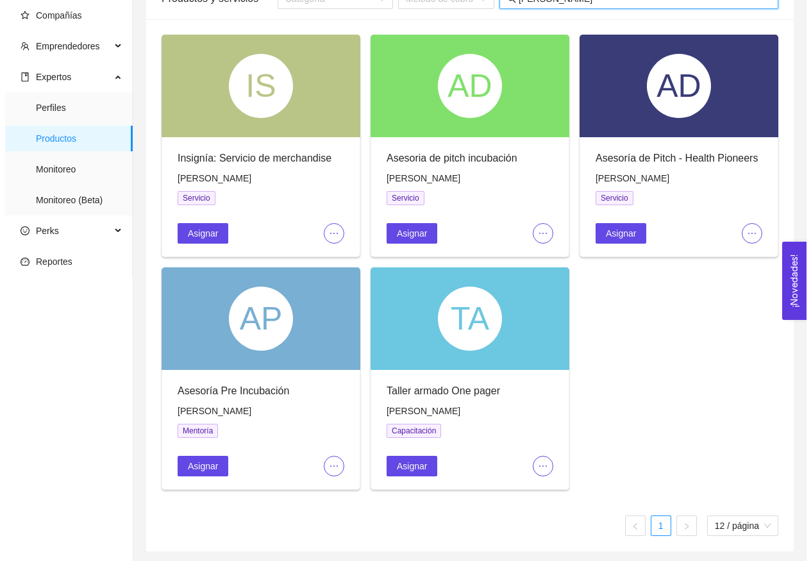
scroll to position [72, 0]
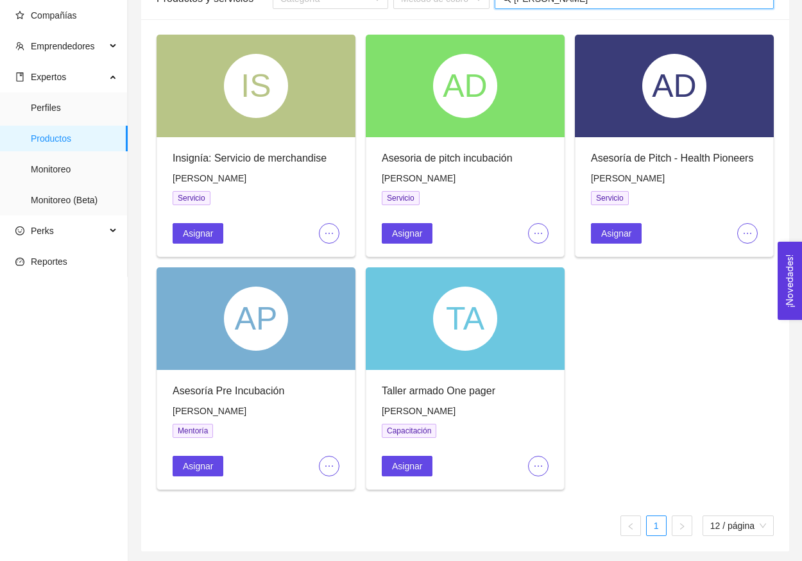
type input "[PERSON_NAME]"
click at [261, 341] on div "AP" at bounding box center [256, 319] width 64 height 64
click at [195, 463] on span "Asignar" at bounding box center [198, 466] width 30 height 14
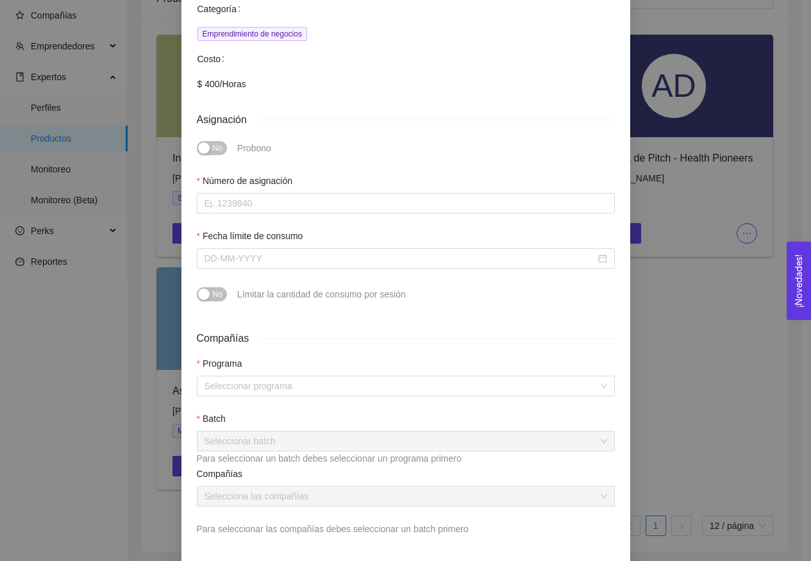
scroll to position [323, 0]
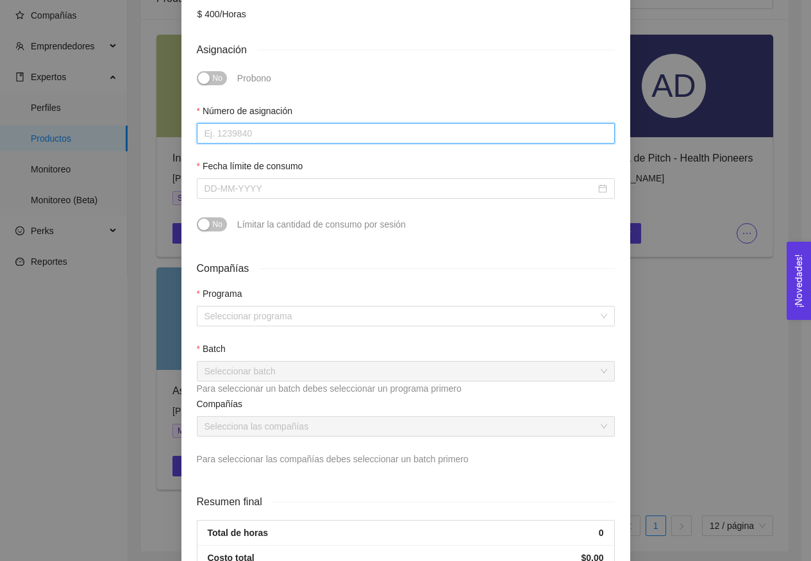
click at [266, 123] on input "Número de asignación" at bounding box center [406, 133] width 418 height 21
type input "4"
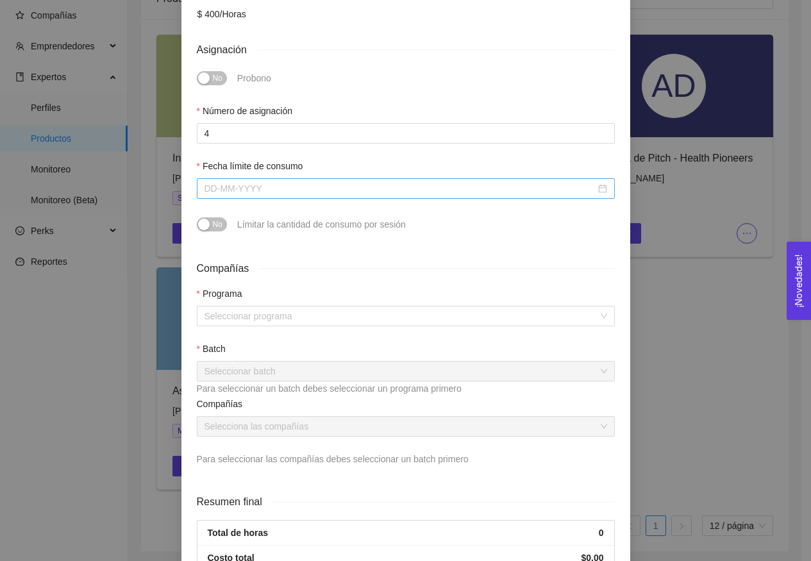
click at [247, 182] on input "Fecha límite de consumo" at bounding box center [400, 189] width 391 height 14
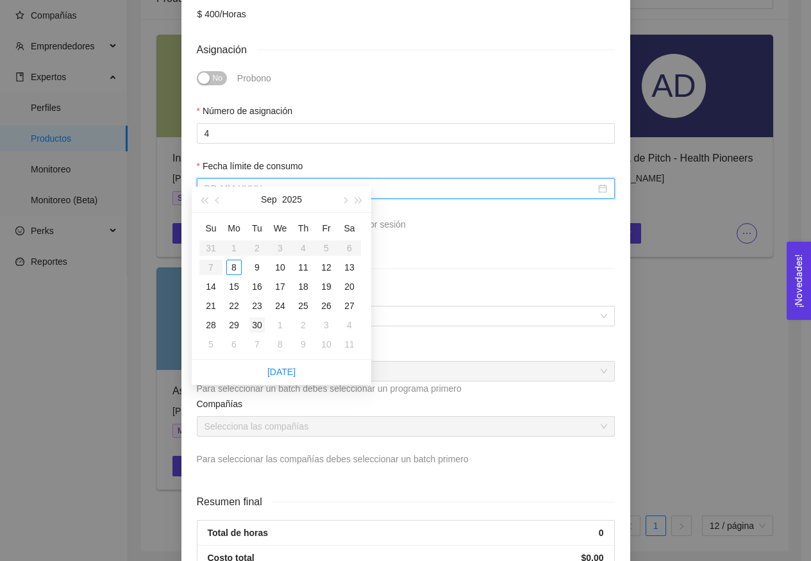
type input "[DATE]"
click at [343, 203] on button "button" at bounding box center [344, 200] width 14 height 26
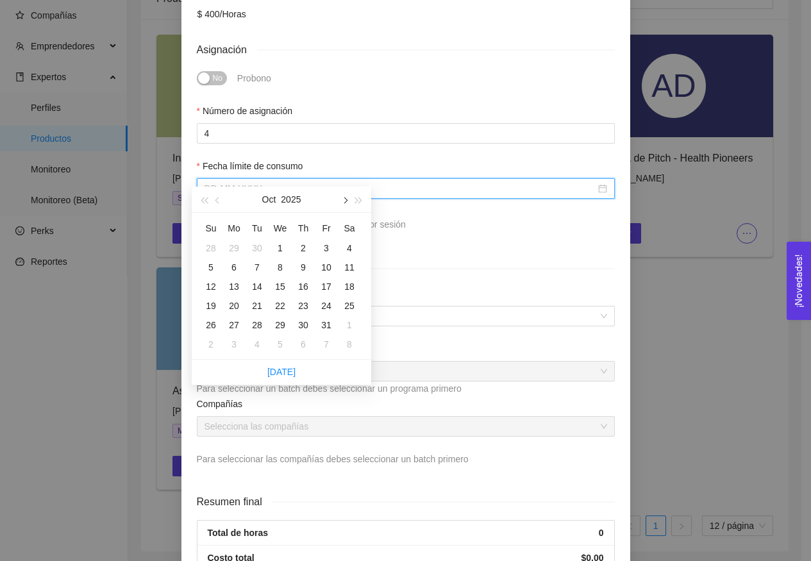
click at [343, 203] on button "button" at bounding box center [344, 200] width 14 height 26
type input "[DATE]"
click at [210, 350] on div "30" at bounding box center [210, 344] width 15 height 15
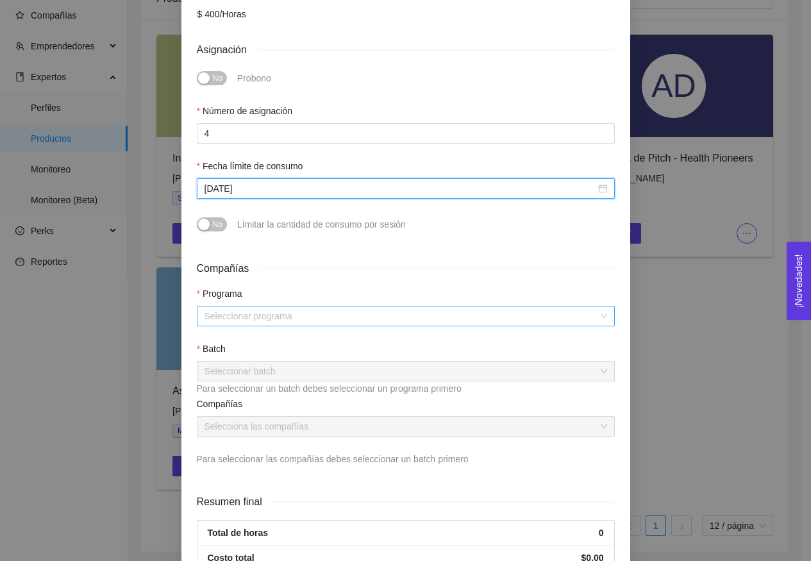
click at [268, 307] on input "search" at bounding box center [402, 316] width 394 height 19
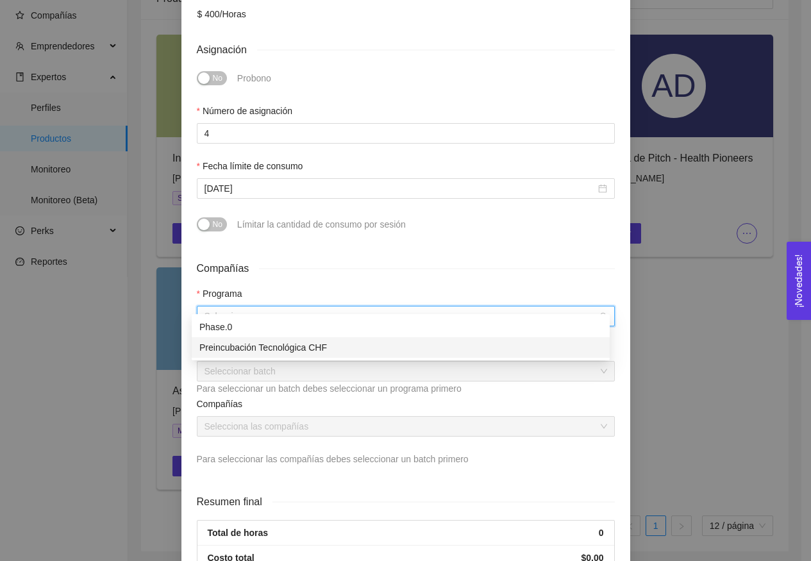
click at [254, 344] on div "Preincubación Tecnológica CHF" at bounding box center [401, 348] width 403 height 14
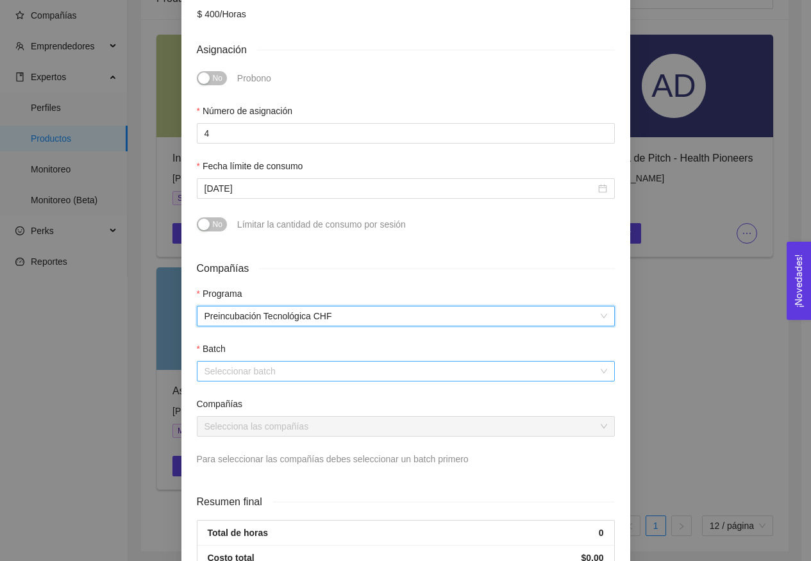
click at [269, 362] on input "search" at bounding box center [402, 371] width 394 height 19
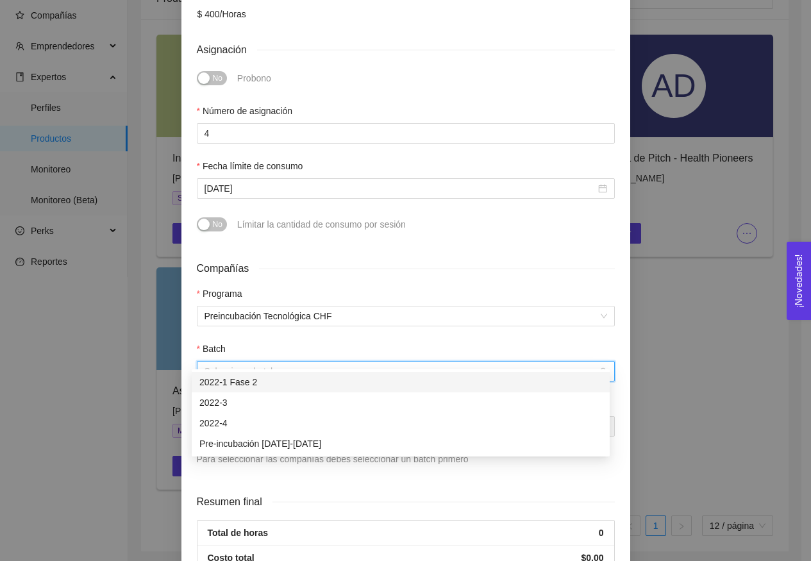
click at [265, 385] on div "2022-1 Fase 2" at bounding box center [401, 382] width 403 height 14
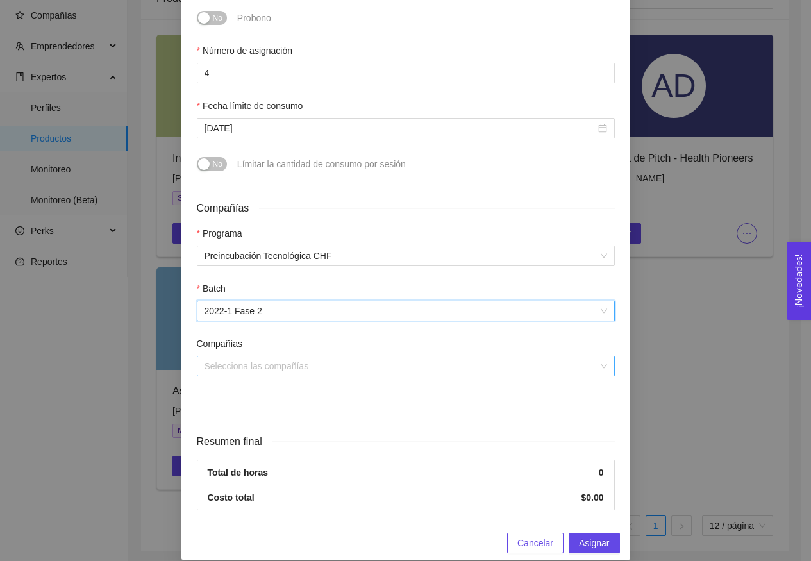
scroll to position [383, 0]
click at [255, 359] on input "search" at bounding box center [402, 366] width 394 height 19
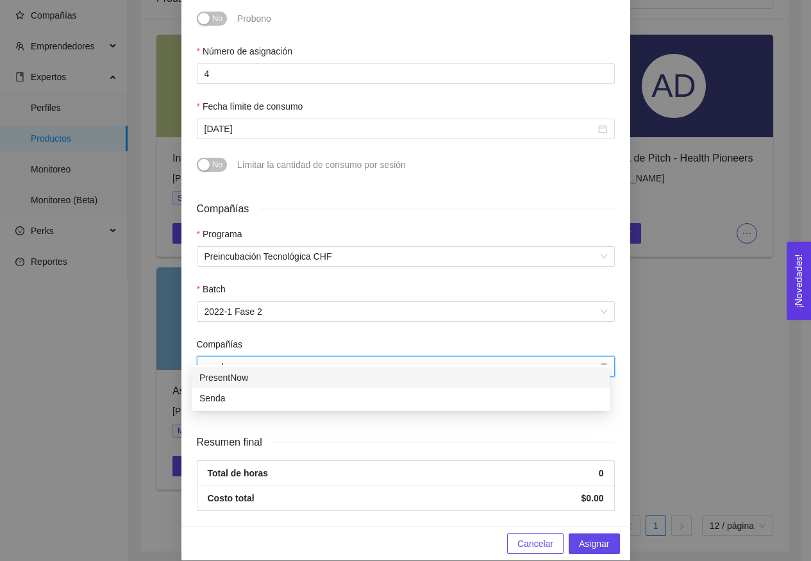
type input "senda"
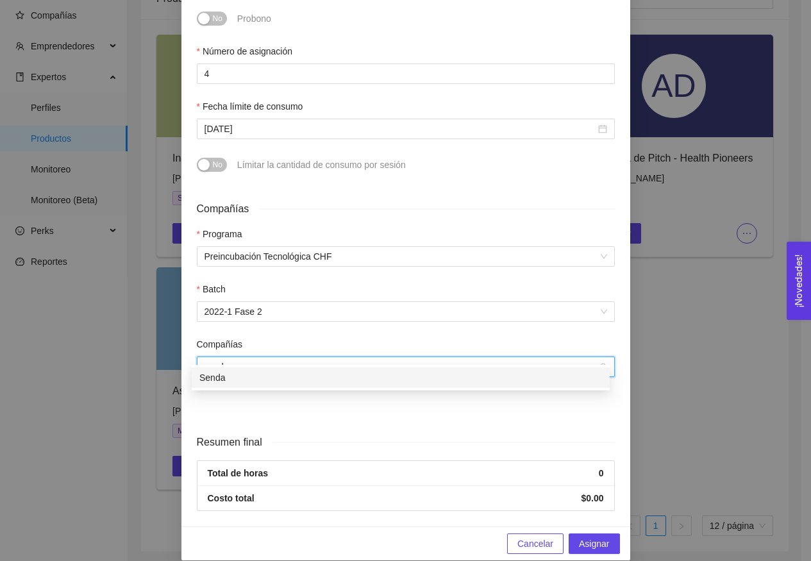
click at [252, 377] on div "Senda" at bounding box center [401, 378] width 403 height 14
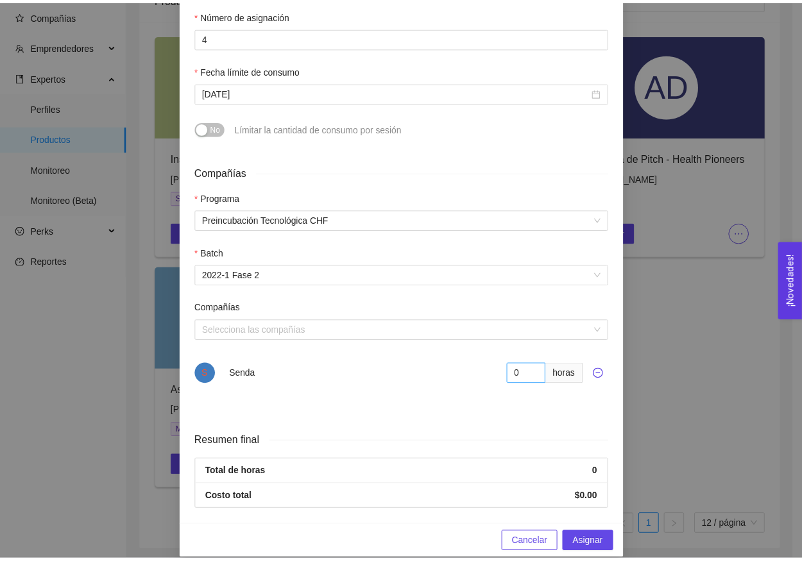
scroll to position [419, 0]
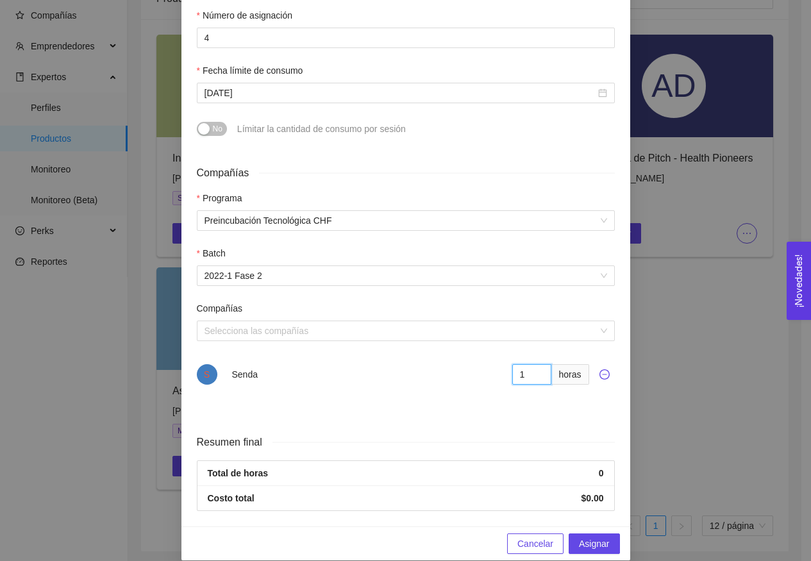
click at [534, 364] on input "1" at bounding box center [533, 374] width 40 height 21
click at [534, 364] on input "2" at bounding box center [533, 374] width 40 height 21
click at [534, 364] on input "3" at bounding box center [533, 374] width 40 height 21
type input "4"
click at [534, 364] on input "4" at bounding box center [533, 374] width 40 height 21
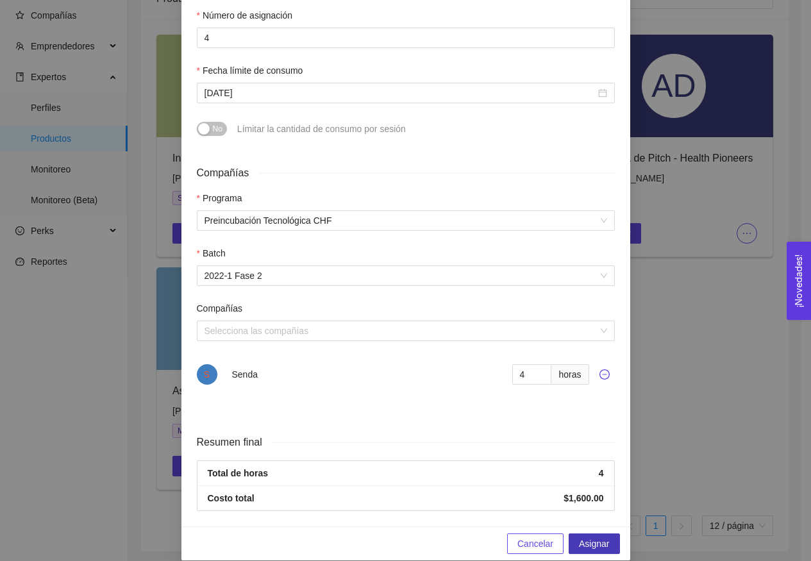
click at [590, 537] on span "Asignar" at bounding box center [594, 544] width 30 height 14
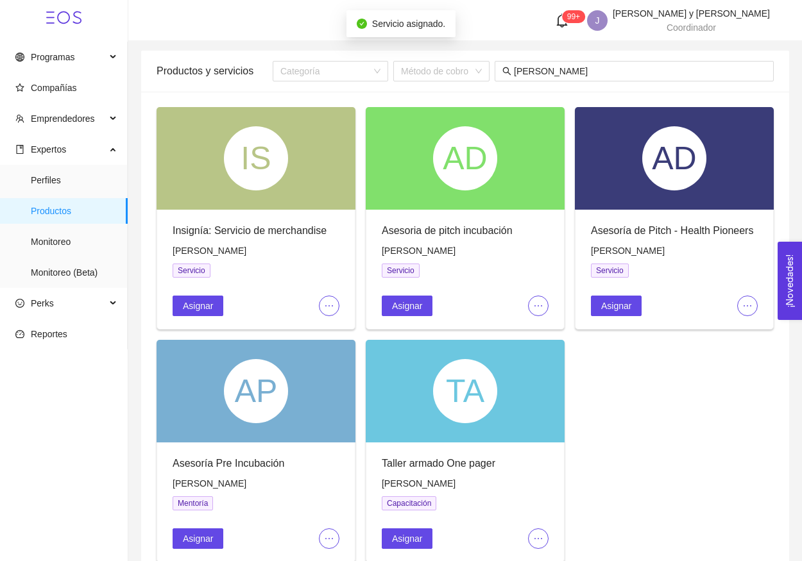
scroll to position [0, 0]
click at [550, 72] on input "[PERSON_NAME]" at bounding box center [640, 71] width 252 height 14
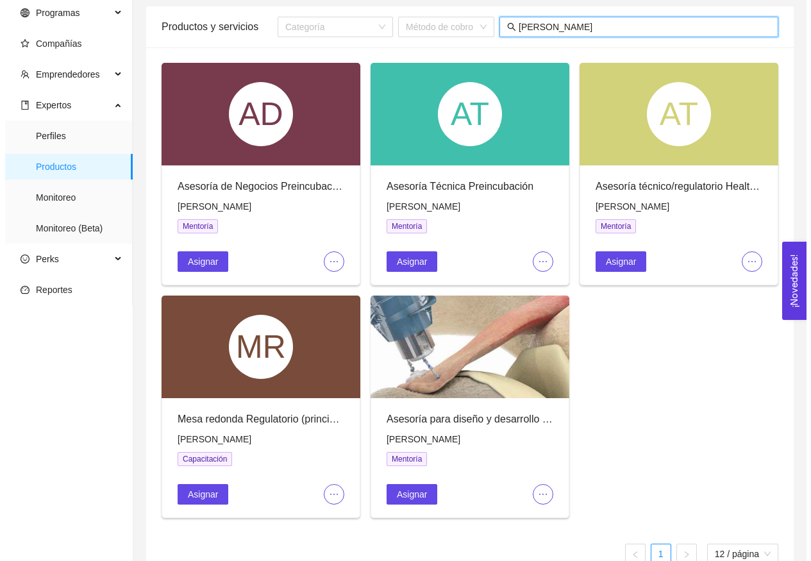
scroll to position [63, 0]
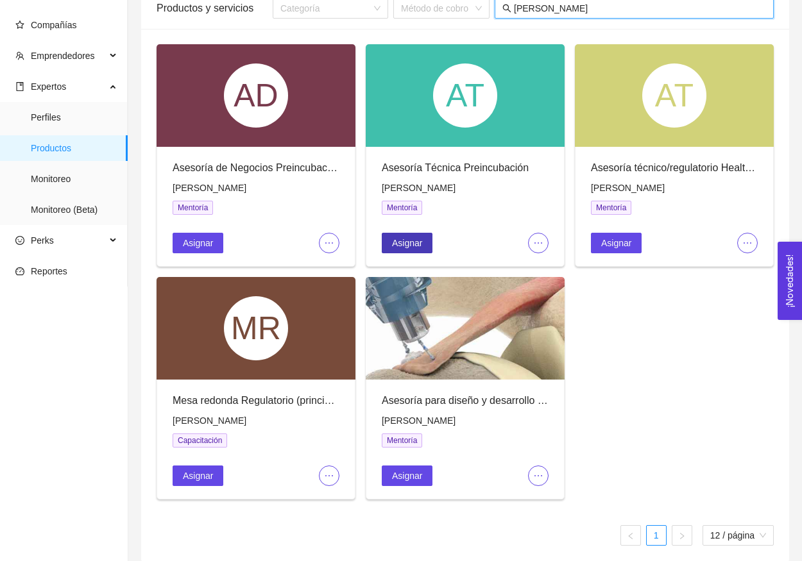
type input "[PERSON_NAME]"
click at [419, 246] on span "Asignar" at bounding box center [407, 243] width 30 height 14
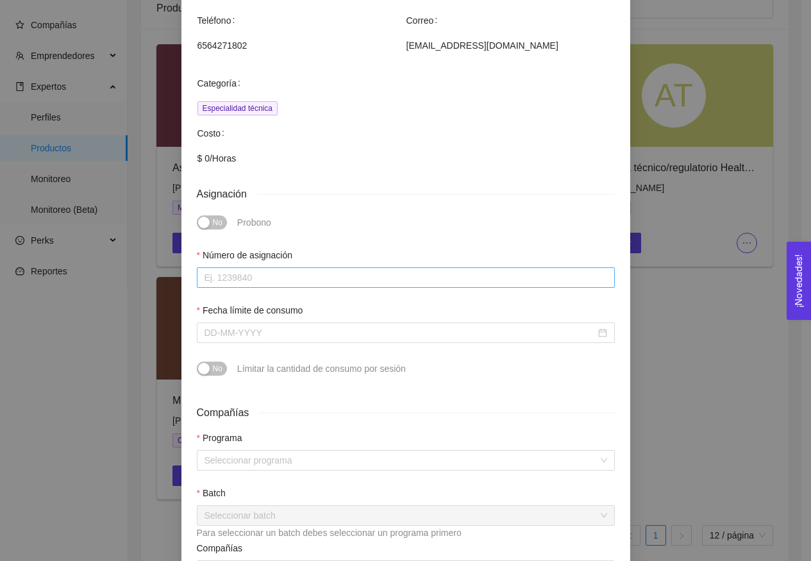
scroll to position [206, 0]
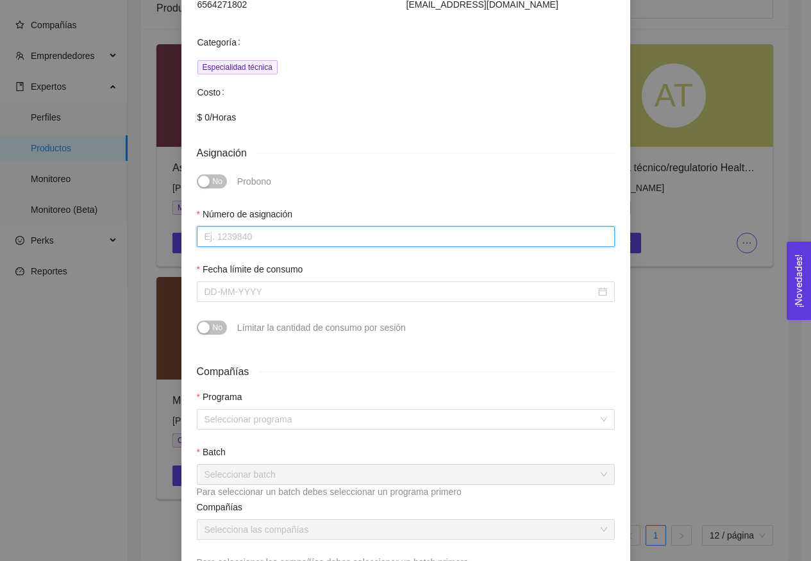
click at [298, 236] on input "Número de asignación" at bounding box center [406, 236] width 418 height 21
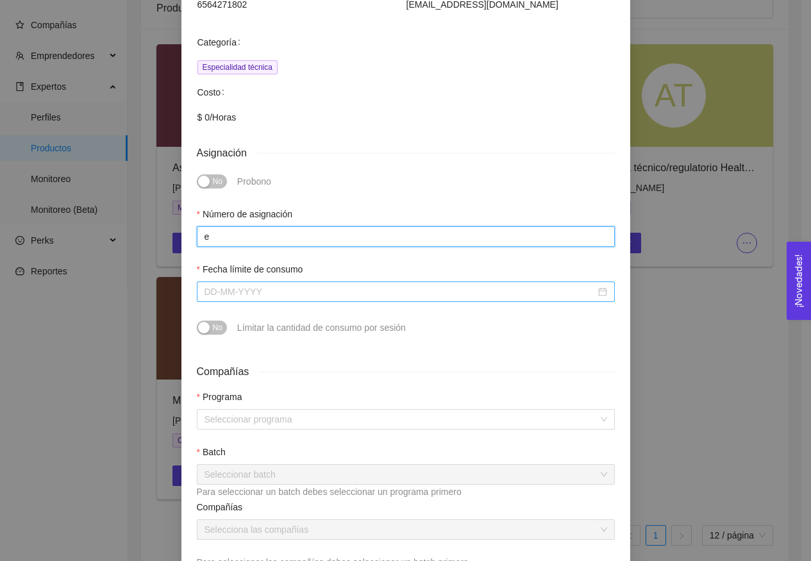
type input "e"
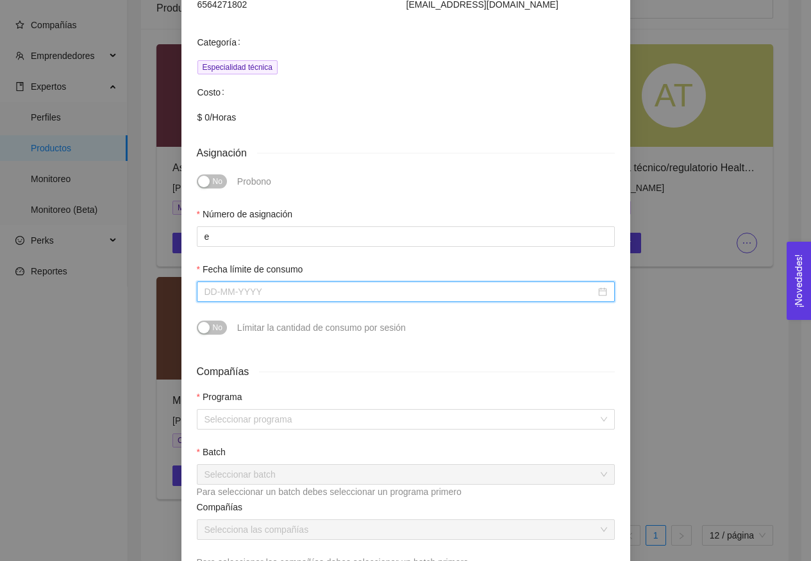
click at [308, 293] on input "Fecha límite de consumo" at bounding box center [400, 292] width 391 height 14
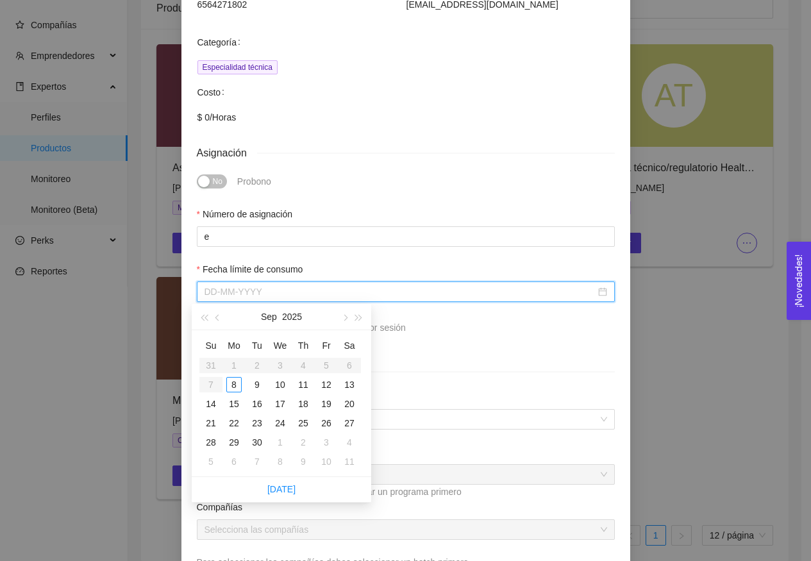
click at [297, 256] on div "Número de asignación e" at bounding box center [406, 234] width 429 height 55
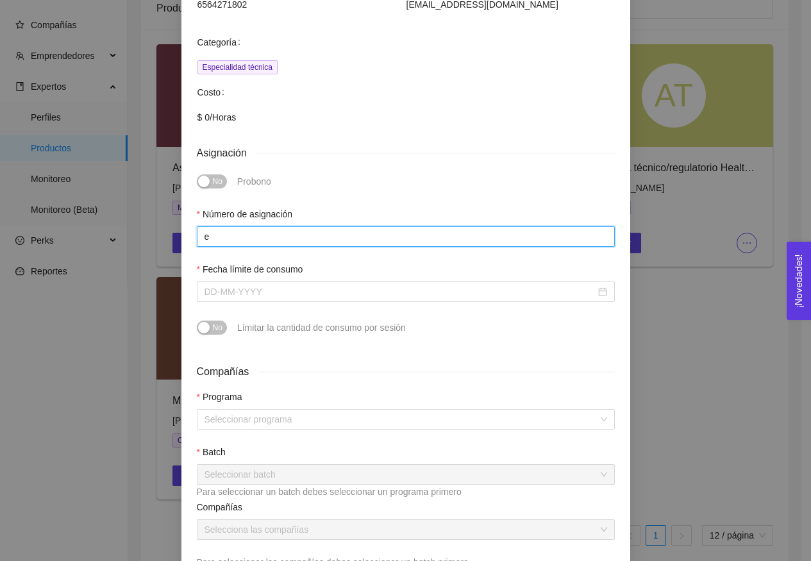
click at [291, 244] on input "e" at bounding box center [406, 236] width 418 height 21
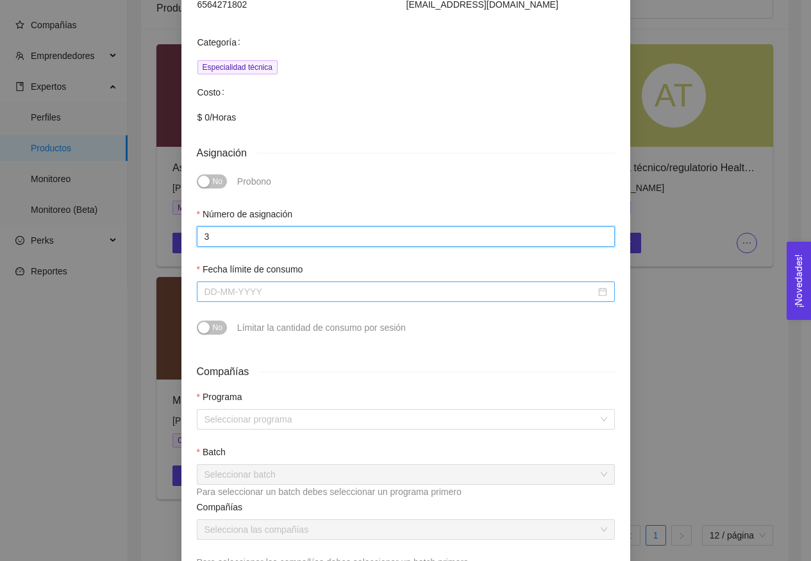
type input "3"
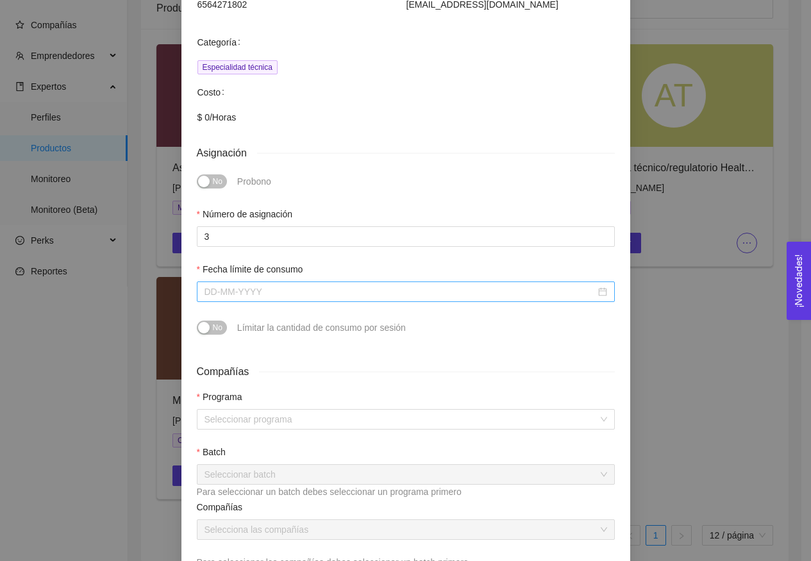
click at [284, 285] on input "Fecha límite de consumo" at bounding box center [400, 292] width 391 height 14
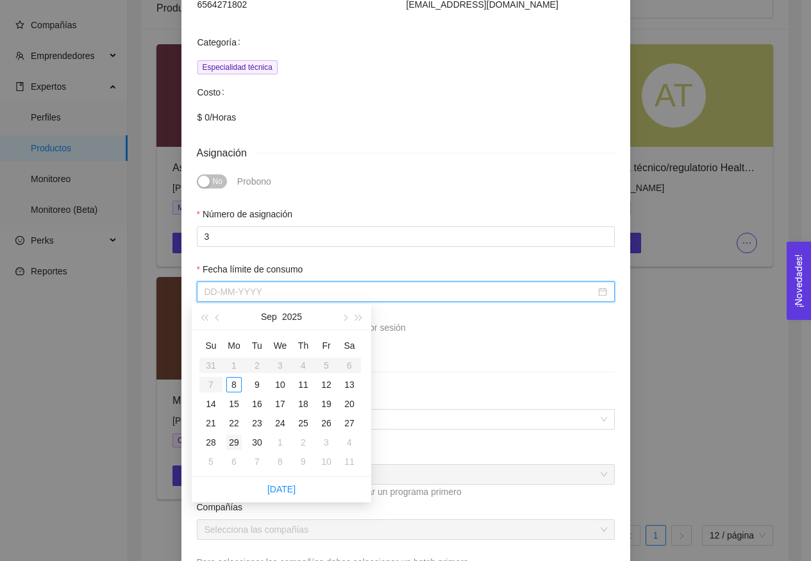
type input "[DATE]"
click at [345, 320] on button "button" at bounding box center [344, 317] width 14 height 26
click at [345, 320] on span "button" at bounding box center [344, 318] width 6 height 6
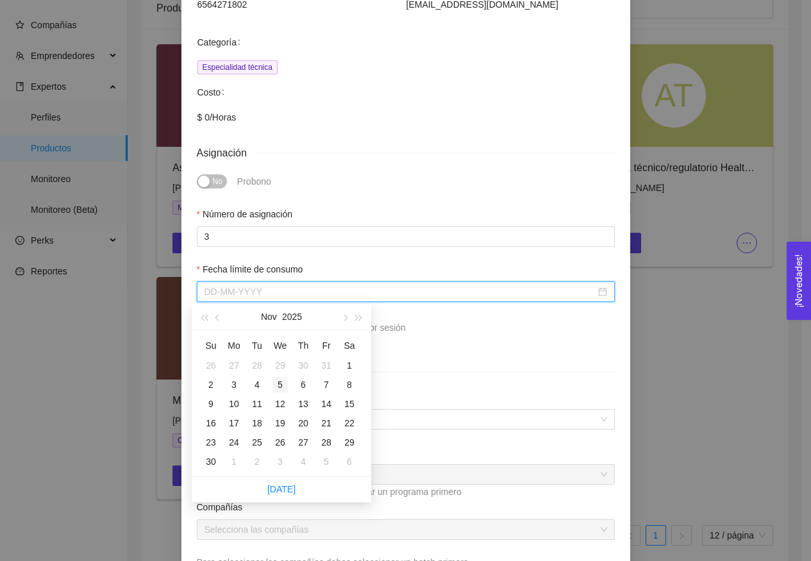
type input "[DATE]"
click at [217, 465] on div "30" at bounding box center [210, 461] width 15 height 15
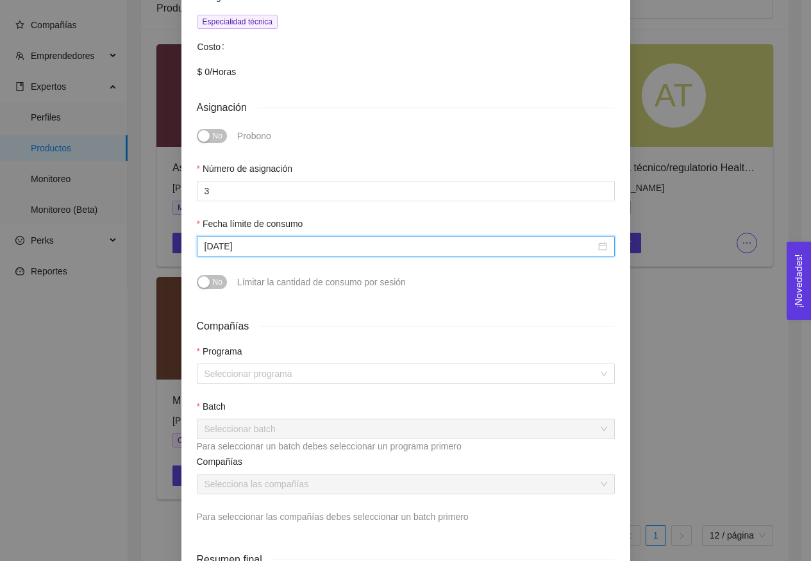
scroll to position [284, 0]
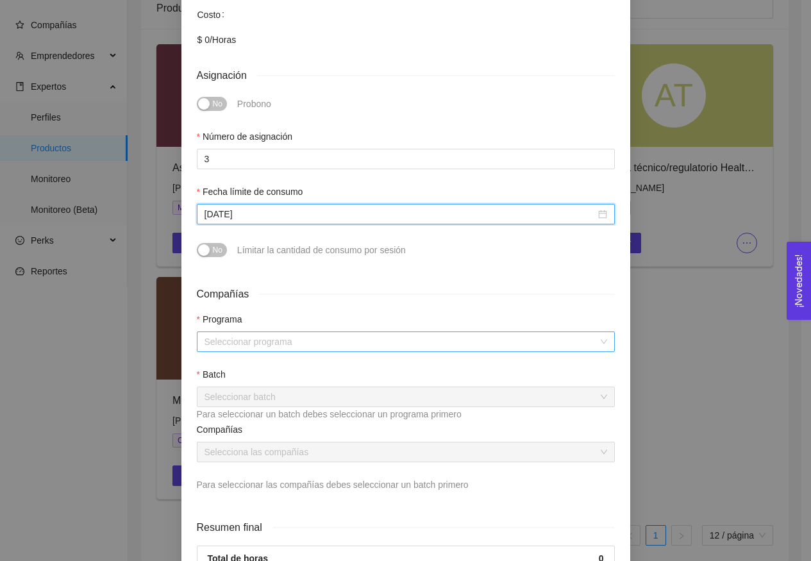
click at [276, 348] on input "search" at bounding box center [402, 341] width 394 height 19
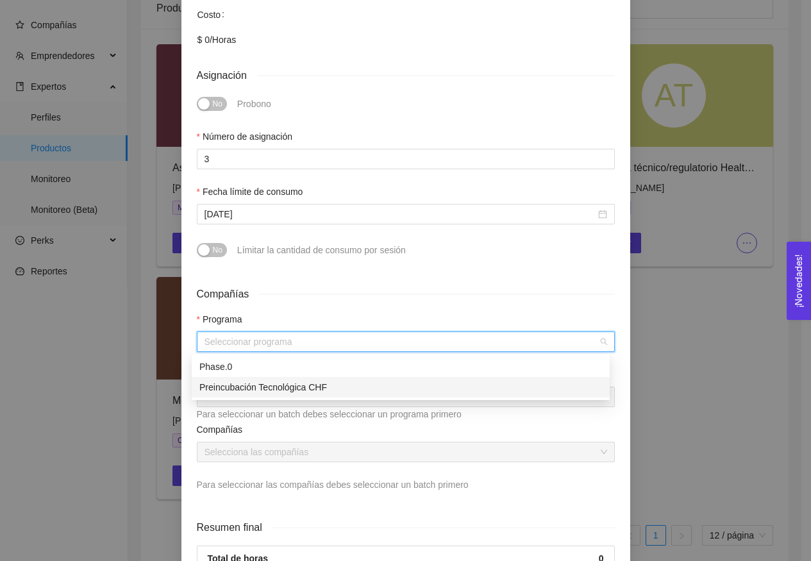
click at [266, 384] on div "Preincubación Tecnológica CHF" at bounding box center [401, 387] width 403 height 14
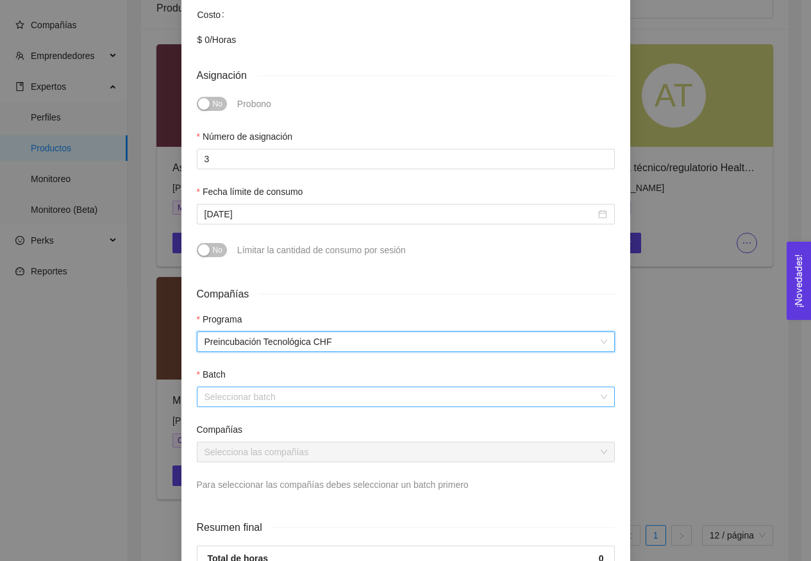
click at [262, 398] on input "search" at bounding box center [402, 396] width 394 height 19
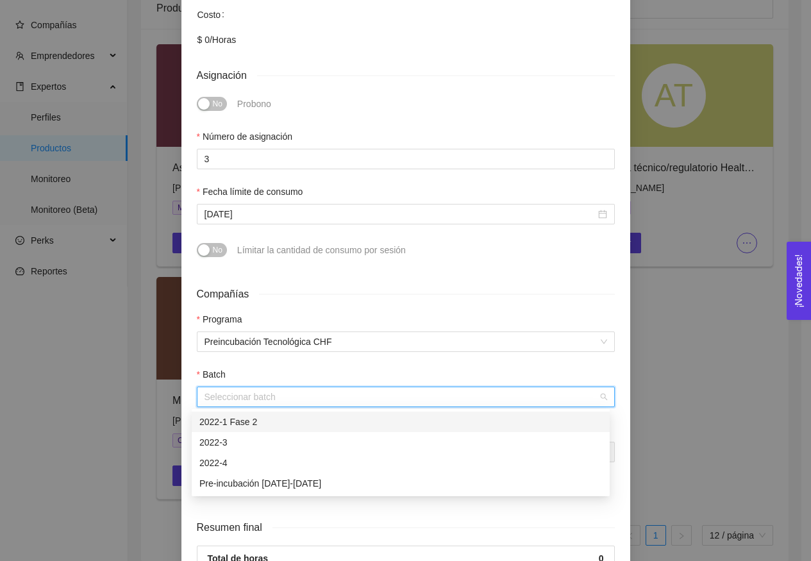
click at [259, 423] on div "2022-1 Fase 2" at bounding box center [401, 422] width 403 height 14
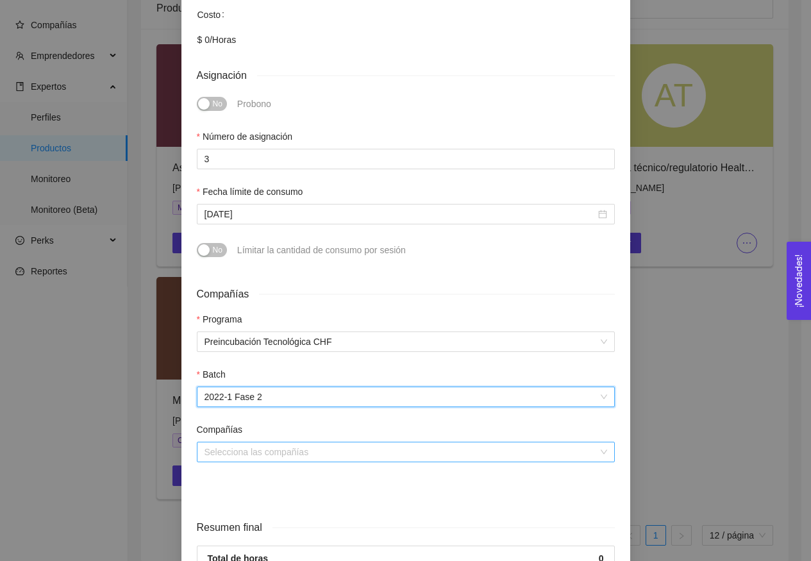
click at [251, 453] on input "search" at bounding box center [402, 452] width 394 height 19
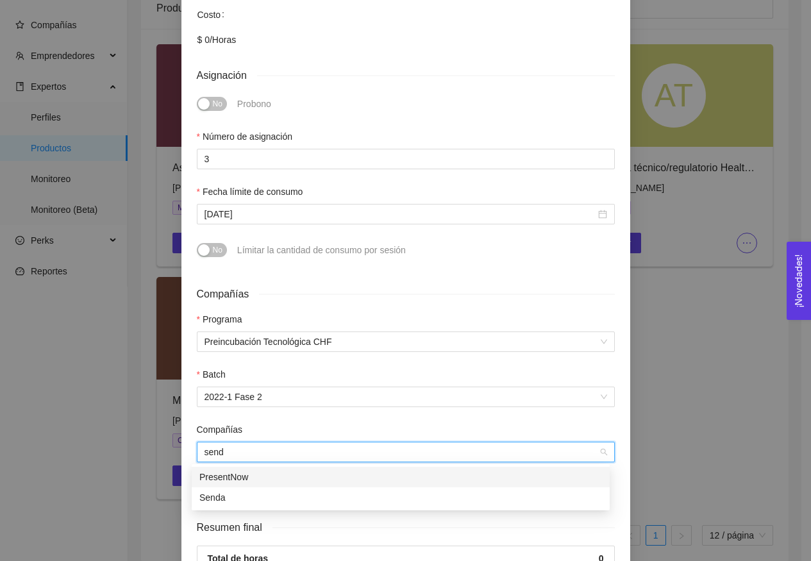
type input "senda"
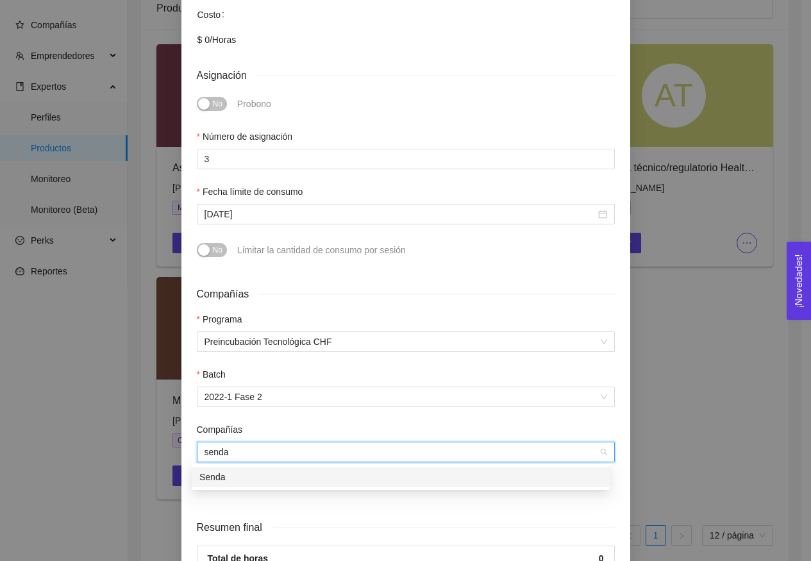
click at [242, 479] on div "Senda" at bounding box center [401, 477] width 403 height 14
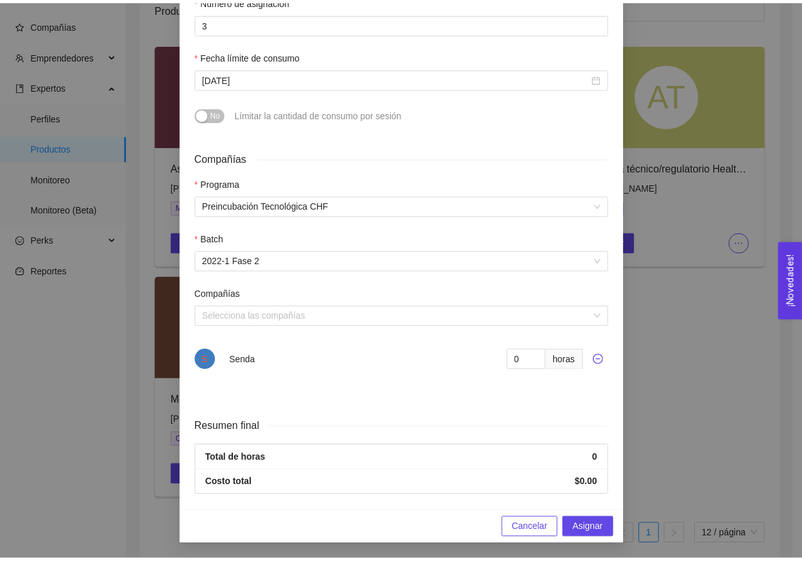
scroll to position [419, 0]
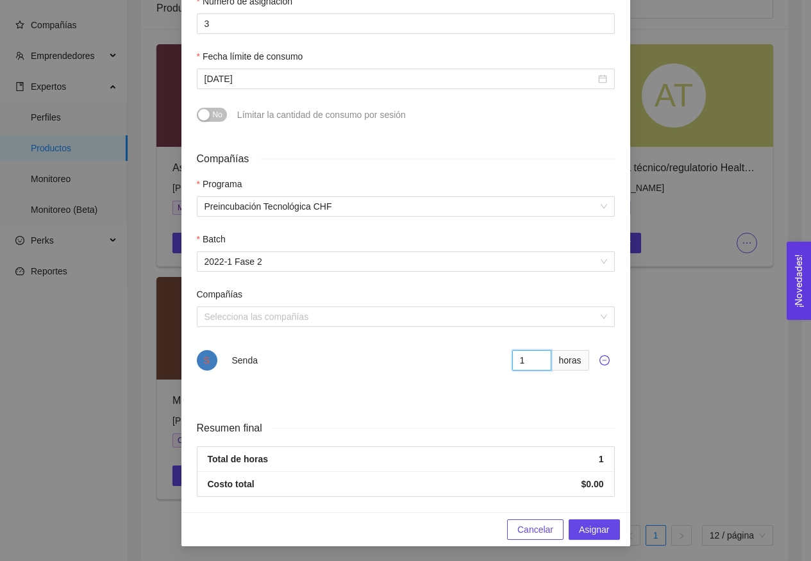
click at [538, 358] on input "1" at bounding box center [533, 360] width 40 height 21
click at [538, 358] on input "2" at bounding box center [533, 360] width 40 height 21
click at [538, 358] on input "3" at bounding box center [533, 360] width 40 height 21
type input "4"
click at [538, 358] on input "4" at bounding box center [533, 360] width 40 height 21
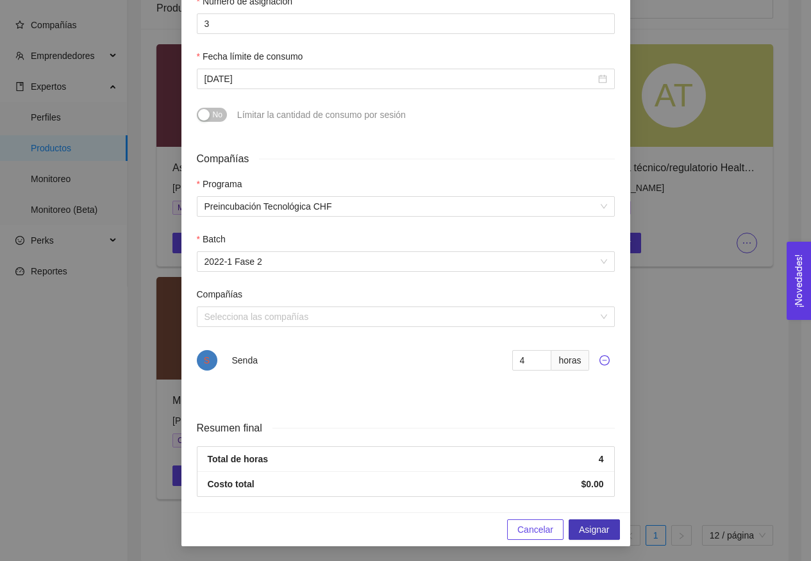
click at [591, 525] on span "Asignar" at bounding box center [594, 530] width 30 height 14
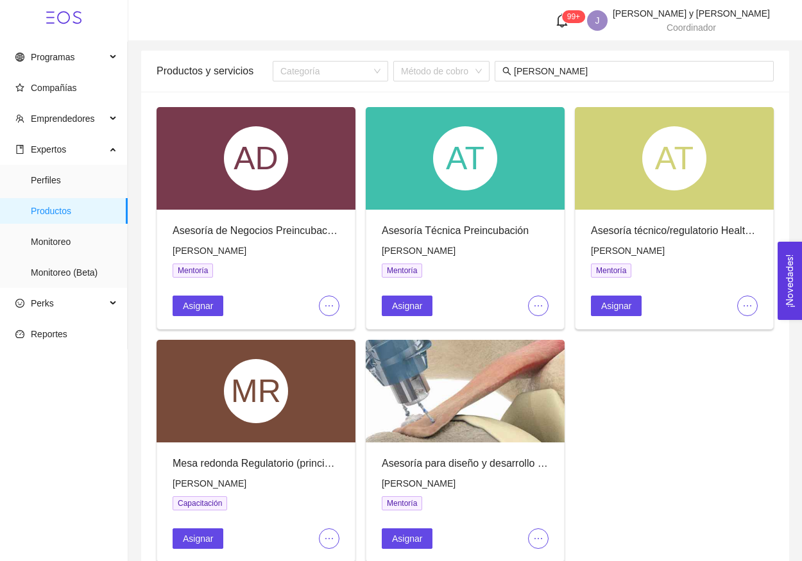
scroll to position [0, 0]
